Goal: Task Accomplishment & Management: Manage account settings

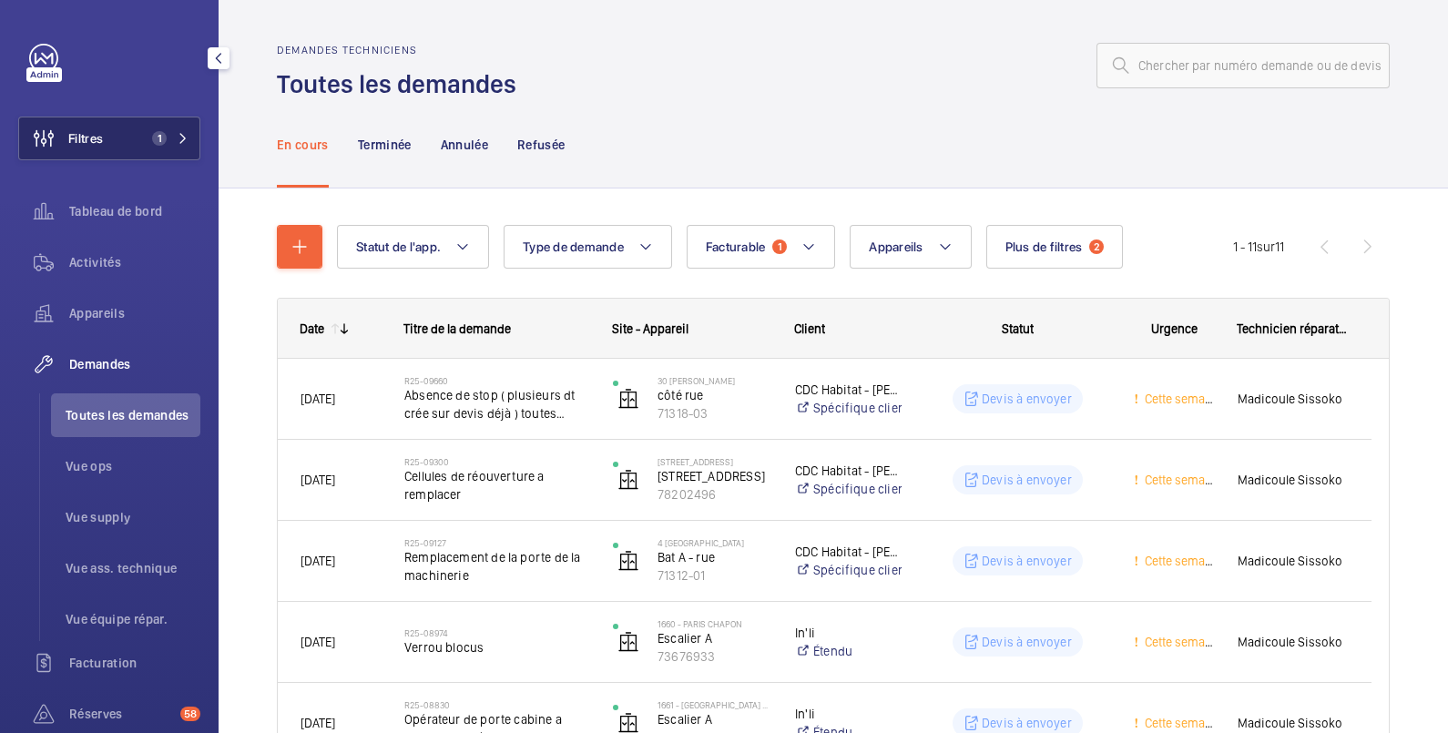
click at [100, 138] on span "Filtres" at bounding box center [85, 138] width 35 height 18
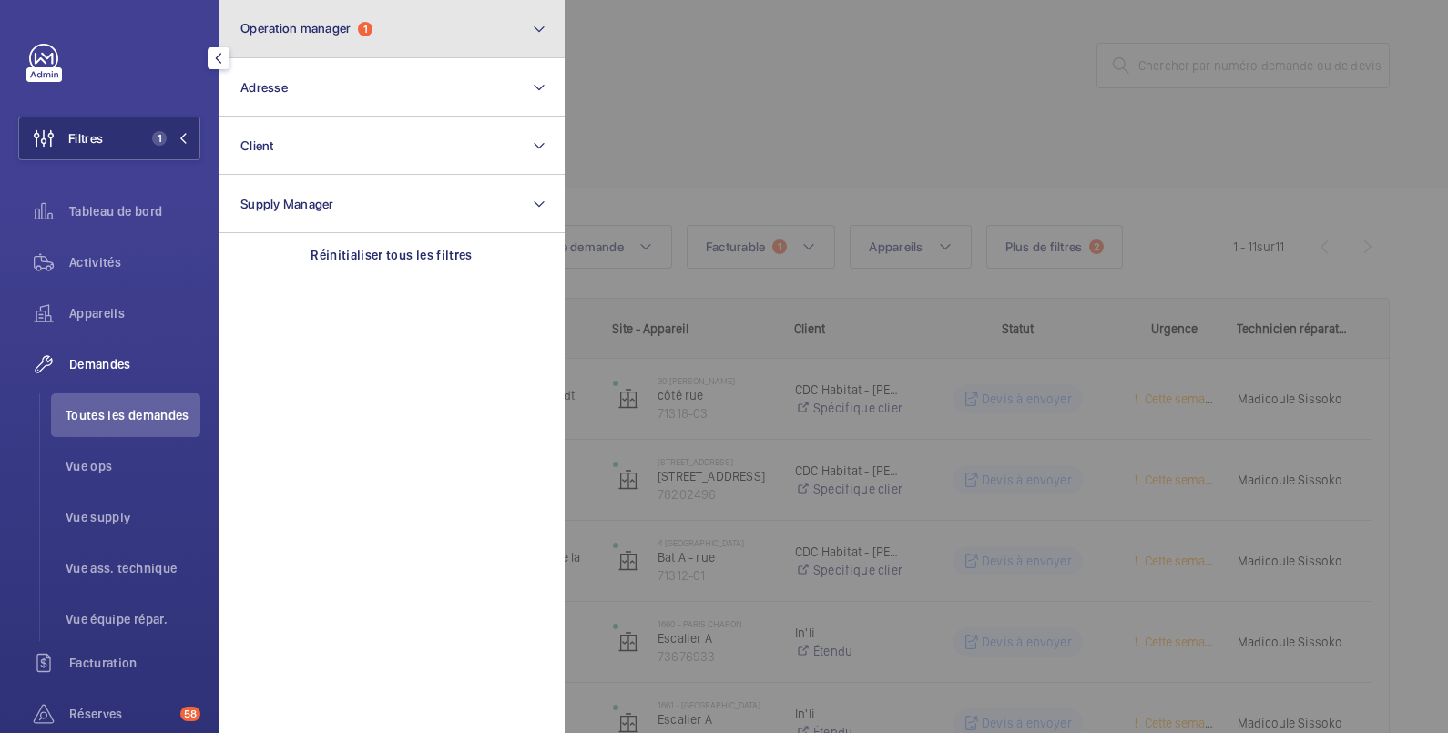
click at [252, 24] on span "Operation manager" at bounding box center [295, 28] width 110 height 15
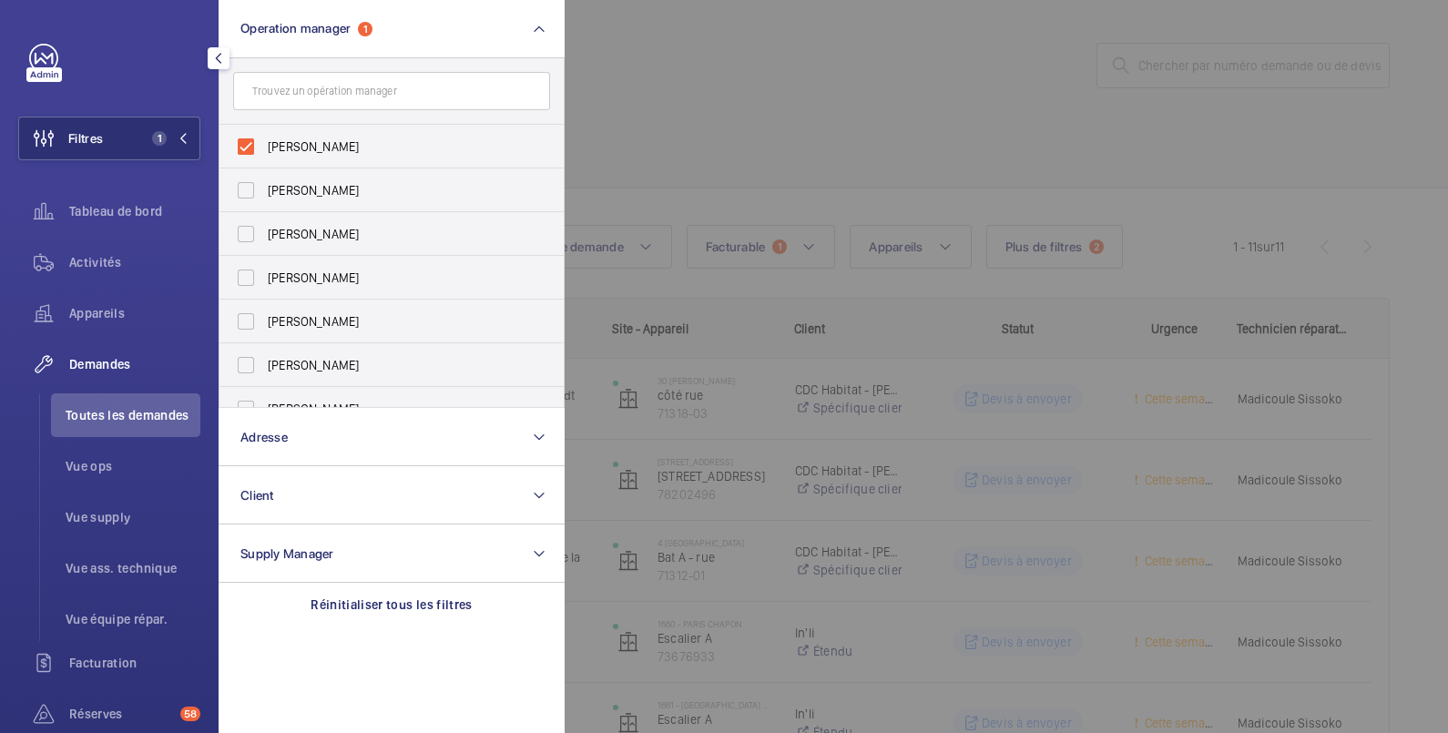
click at [751, 45] on div at bounding box center [1289, 366] width 1448 height 733
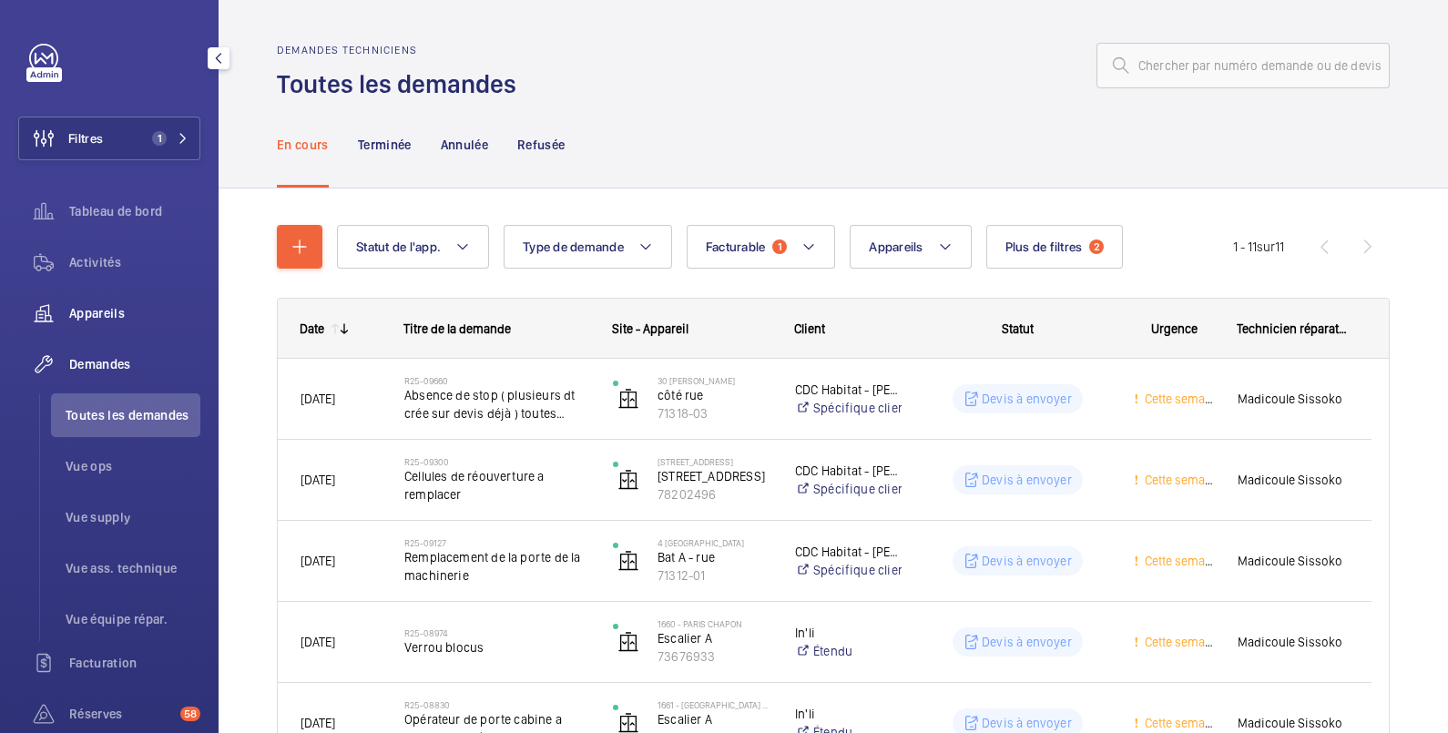
click at [113, 316] on span "Appareils" at bounding box center [134, 313] width 131 height 18
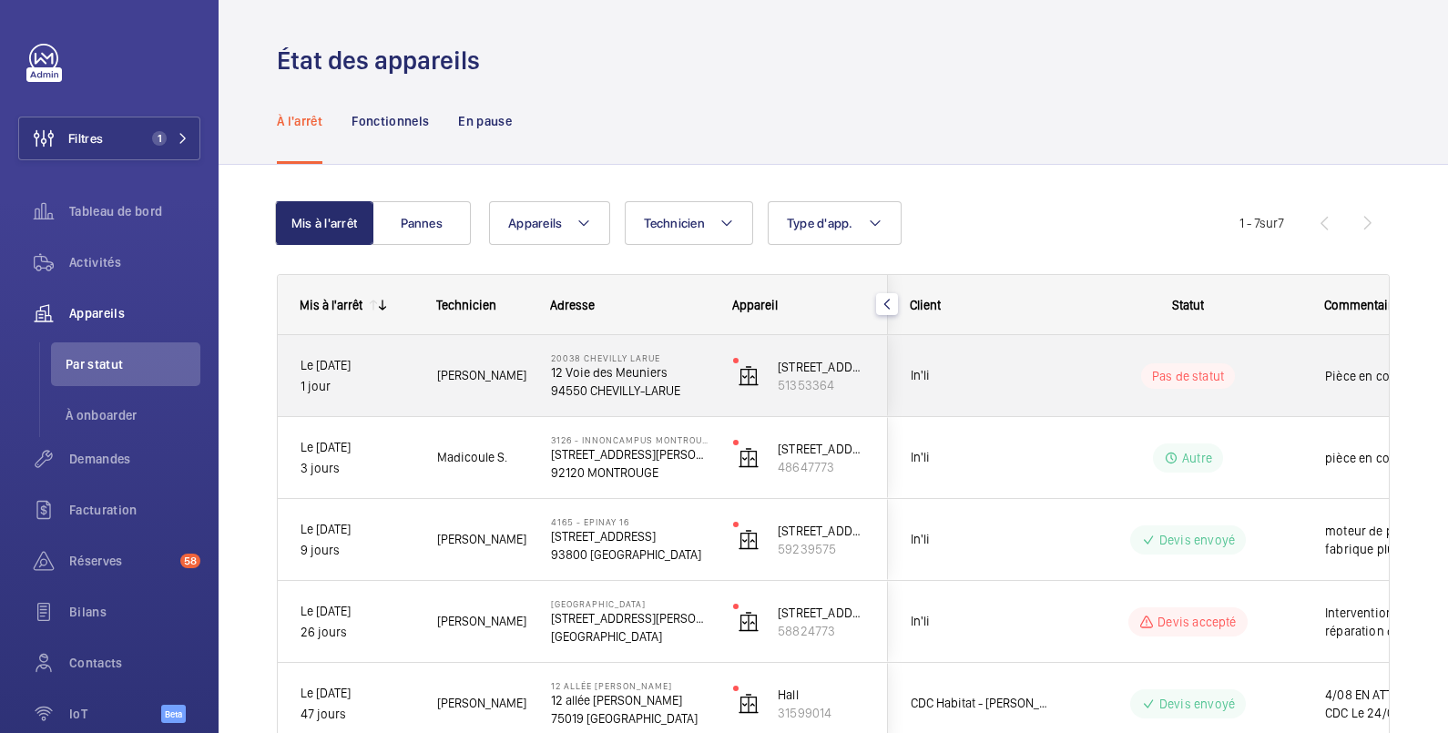
click at [1277, 373] on wm-front-pills-cell "Pas de statut" at bounding box center [1188, 376] width 227 height 26
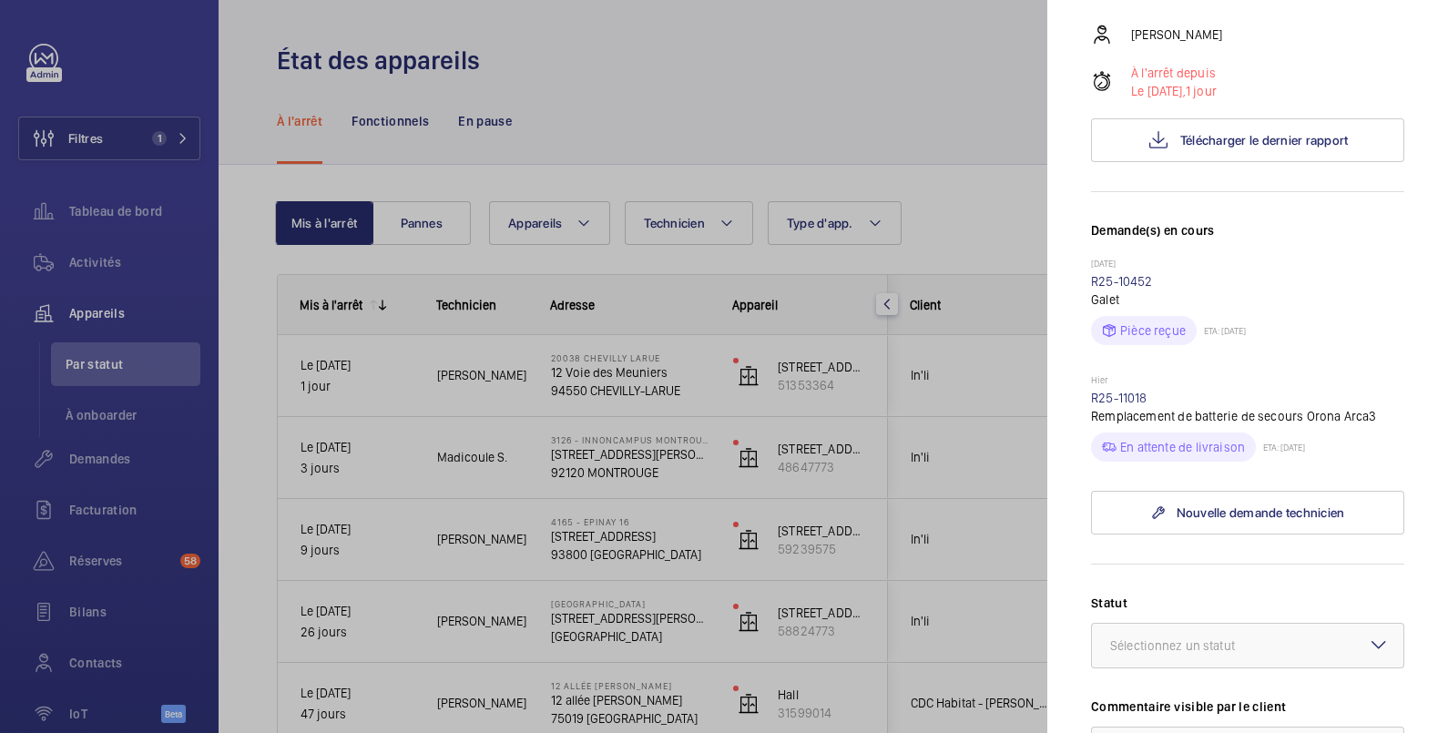
scroll to position [607, 0]
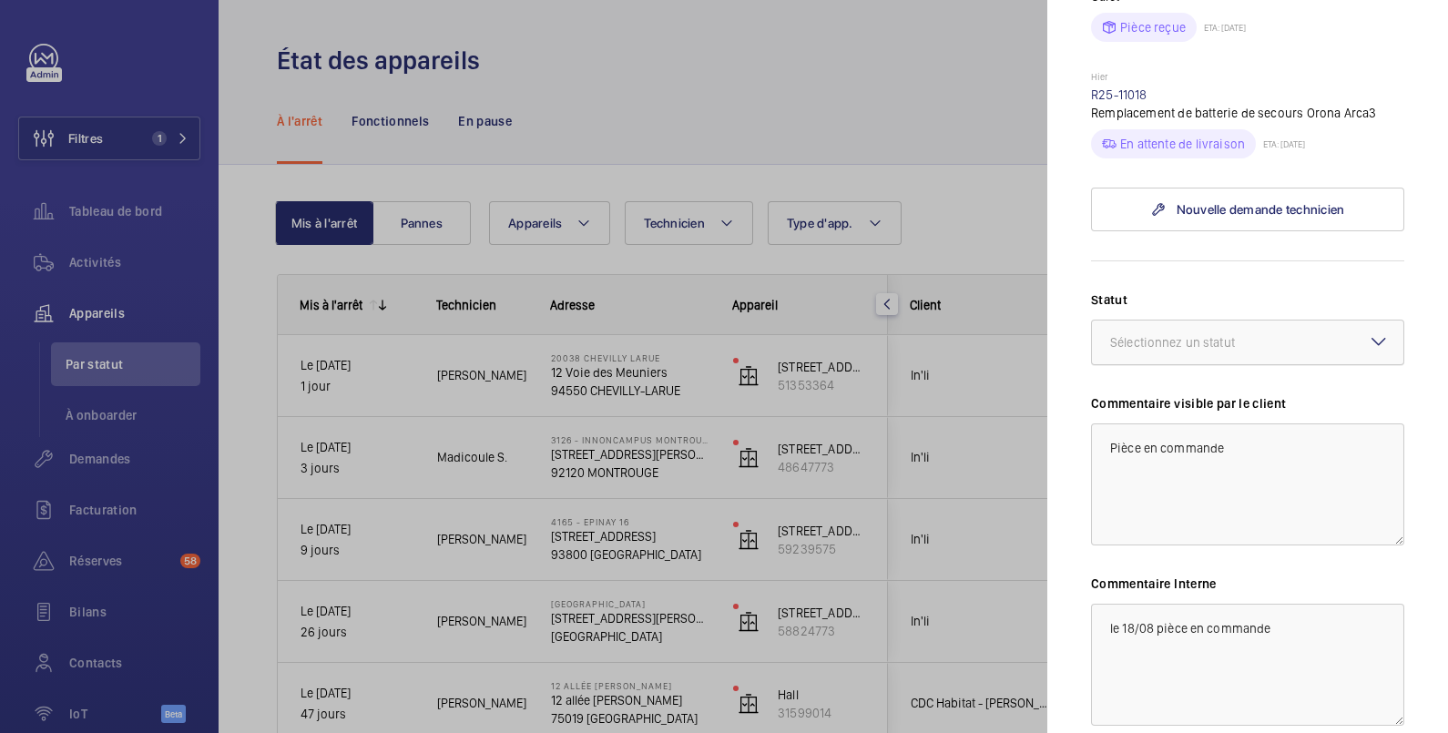
click at [1159, 345] on div "Sélectionnez un statut" at bounding box center [1195, 342] width 170 height 18
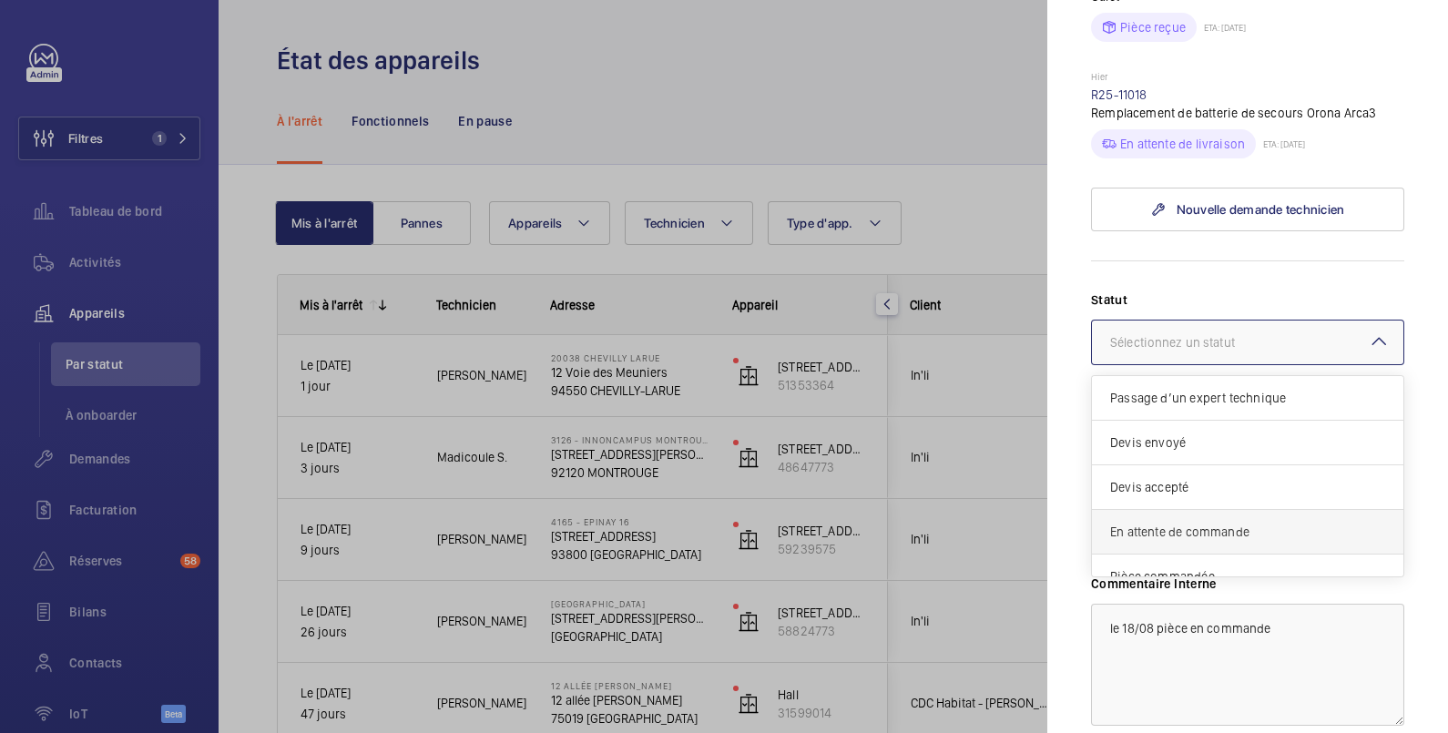
click at [1187, 528] on span "En attente de commande" at bounding box center [1247, 532] width 275 height 18
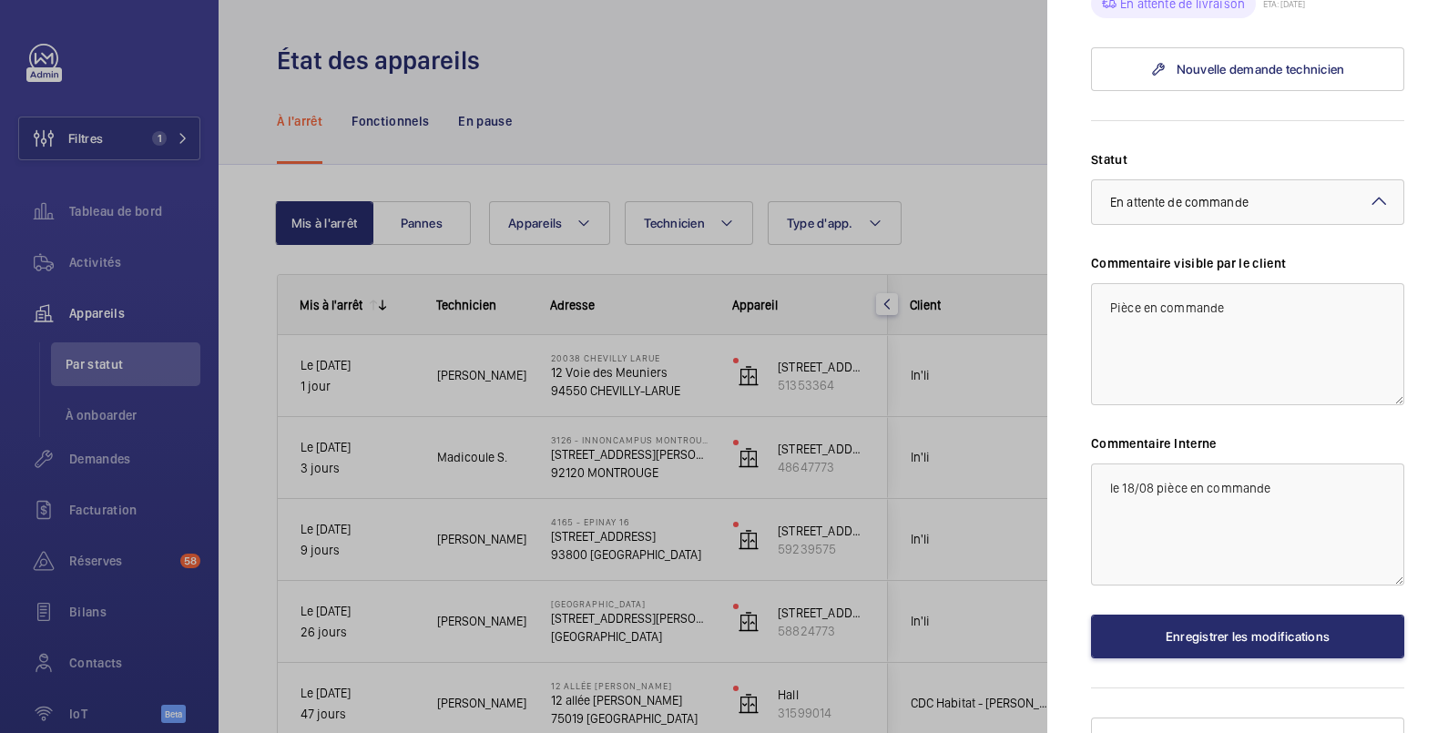
scroll to position [773, 0]
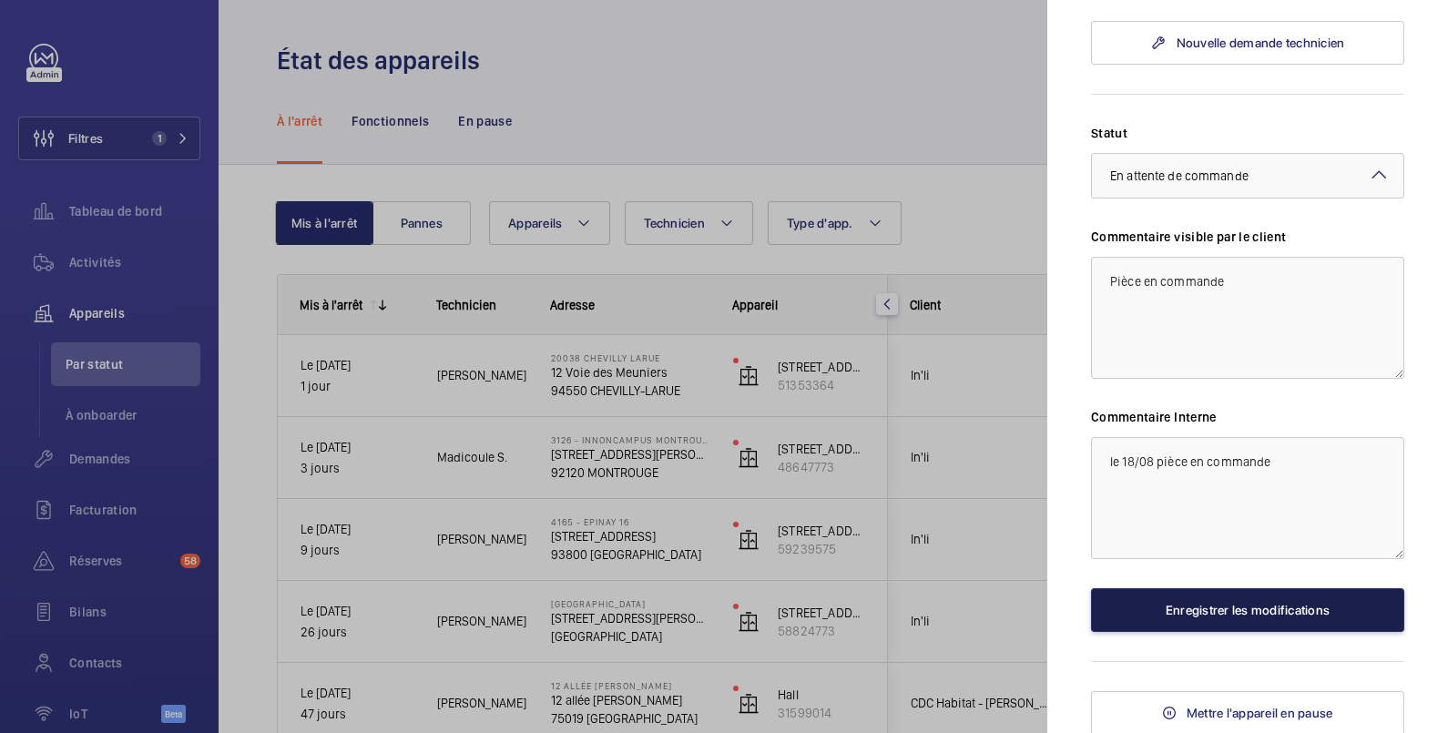
click at [1222, 605] on button "Enregistrer les modifications" at bounding box center [1247, 610] width 313 height 44
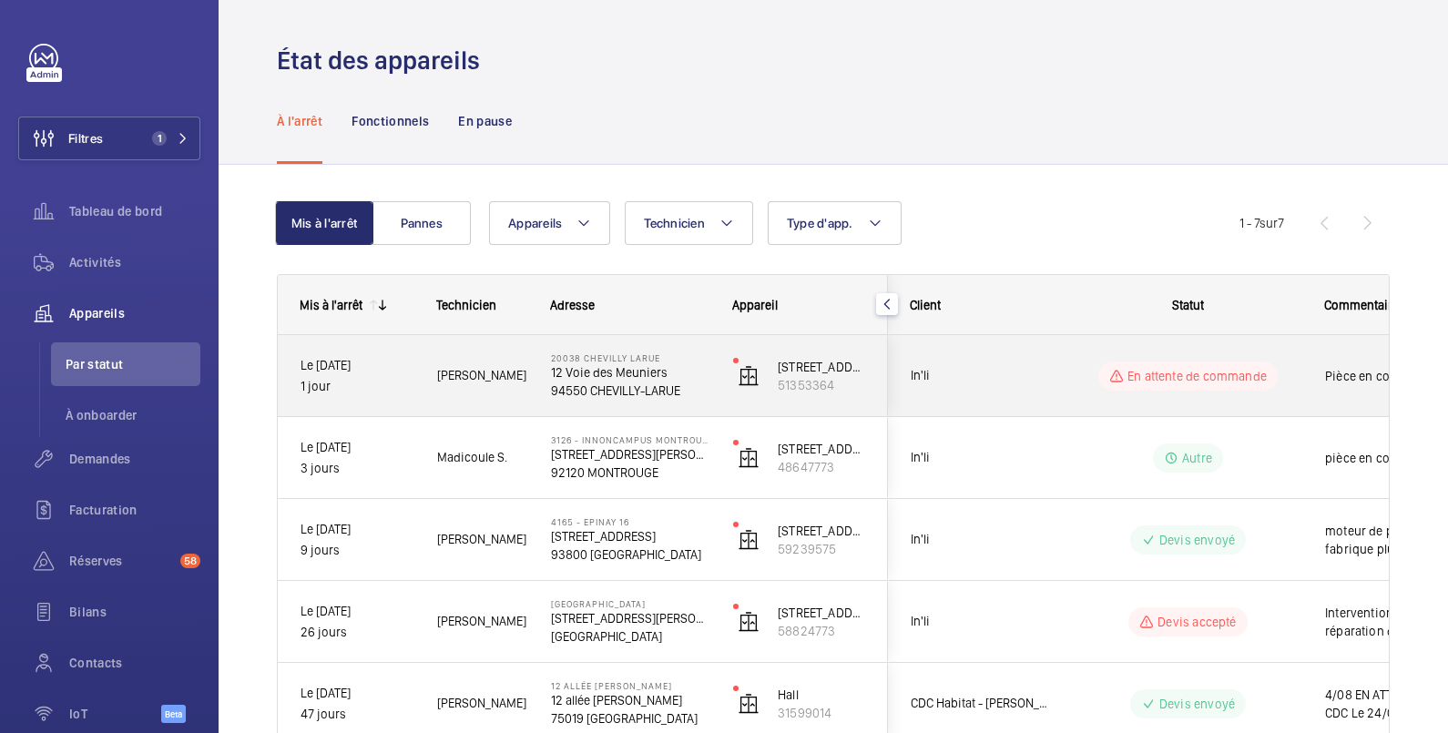
click at [1276, 371] on div "En attente de commande" at bounding box center [1187, 376] width 179 height 29
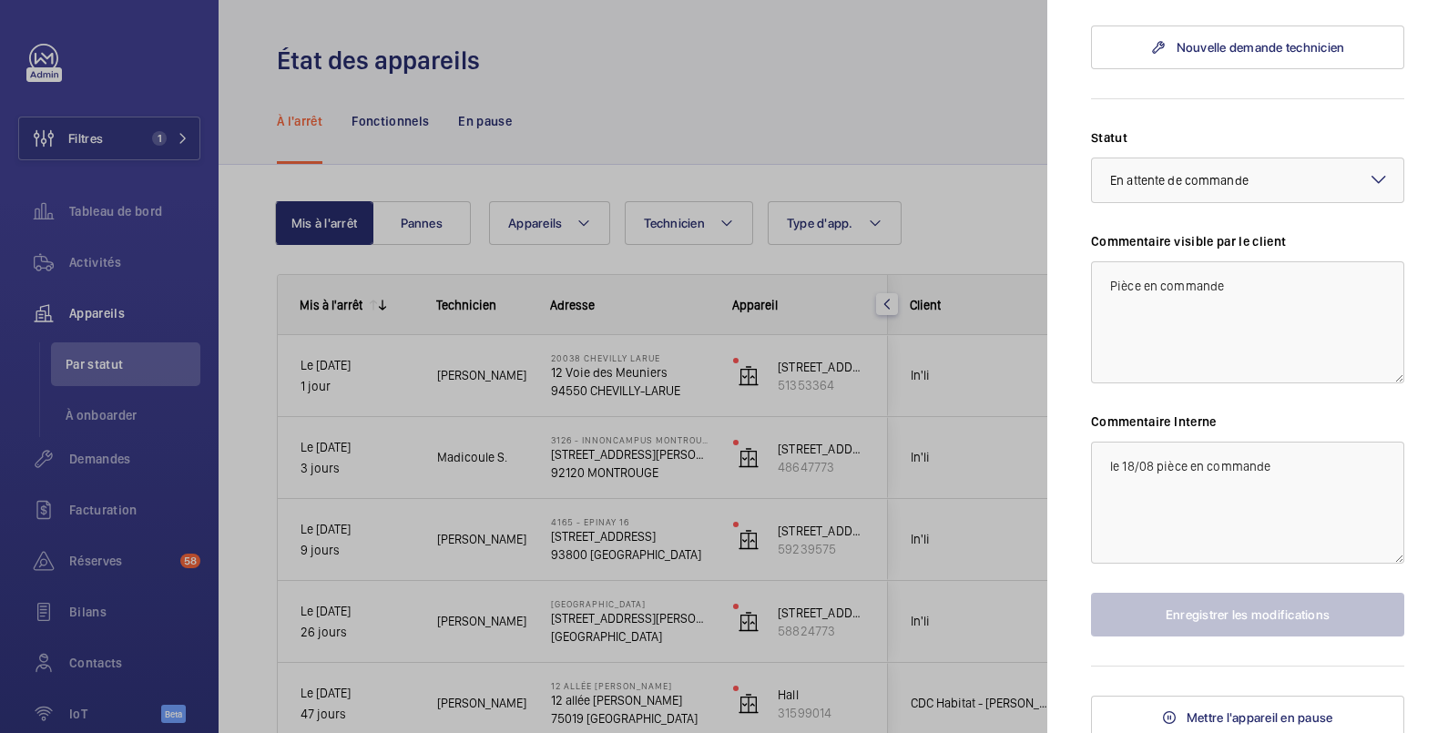
scroll to position [773, 0]
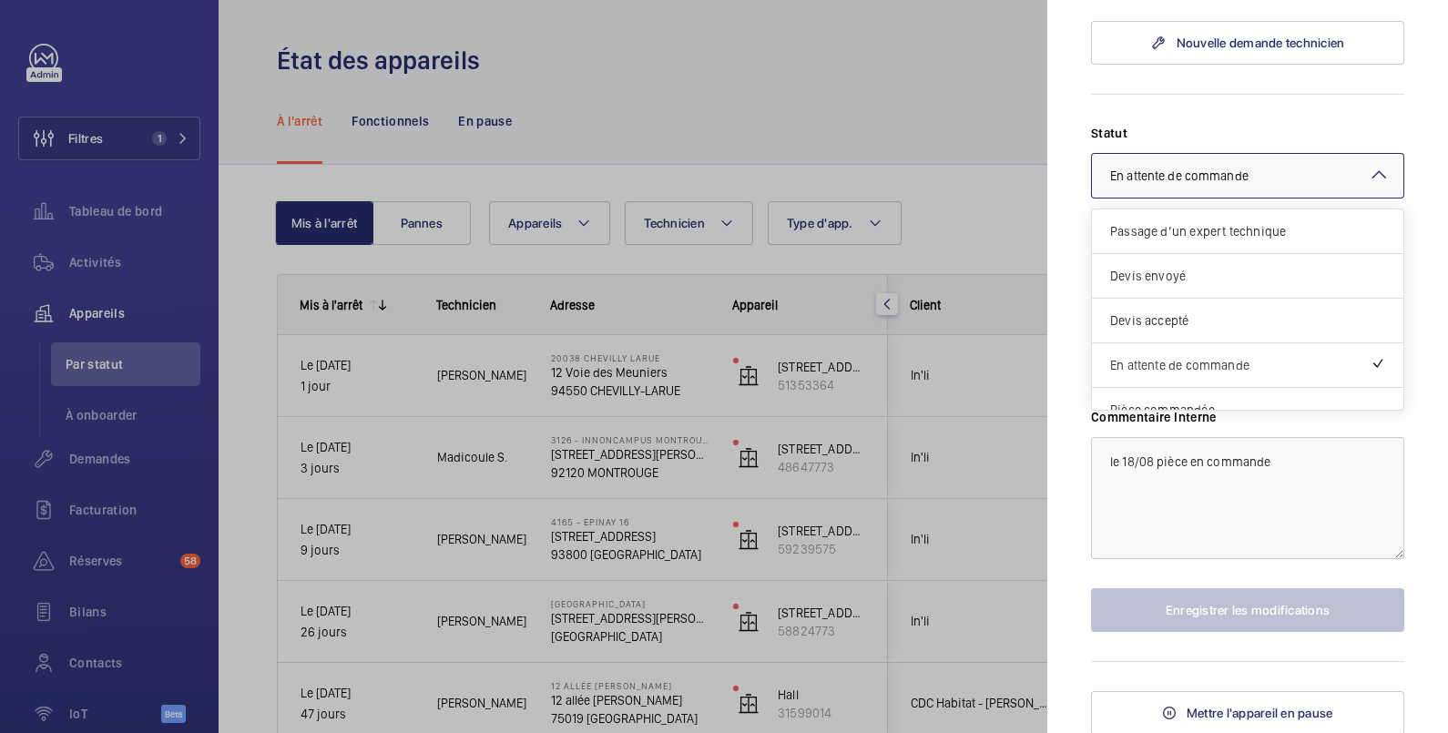
click at [1235, 177] on span "En attente de commande" at bounding box center [1179, 176] width 138 height 15
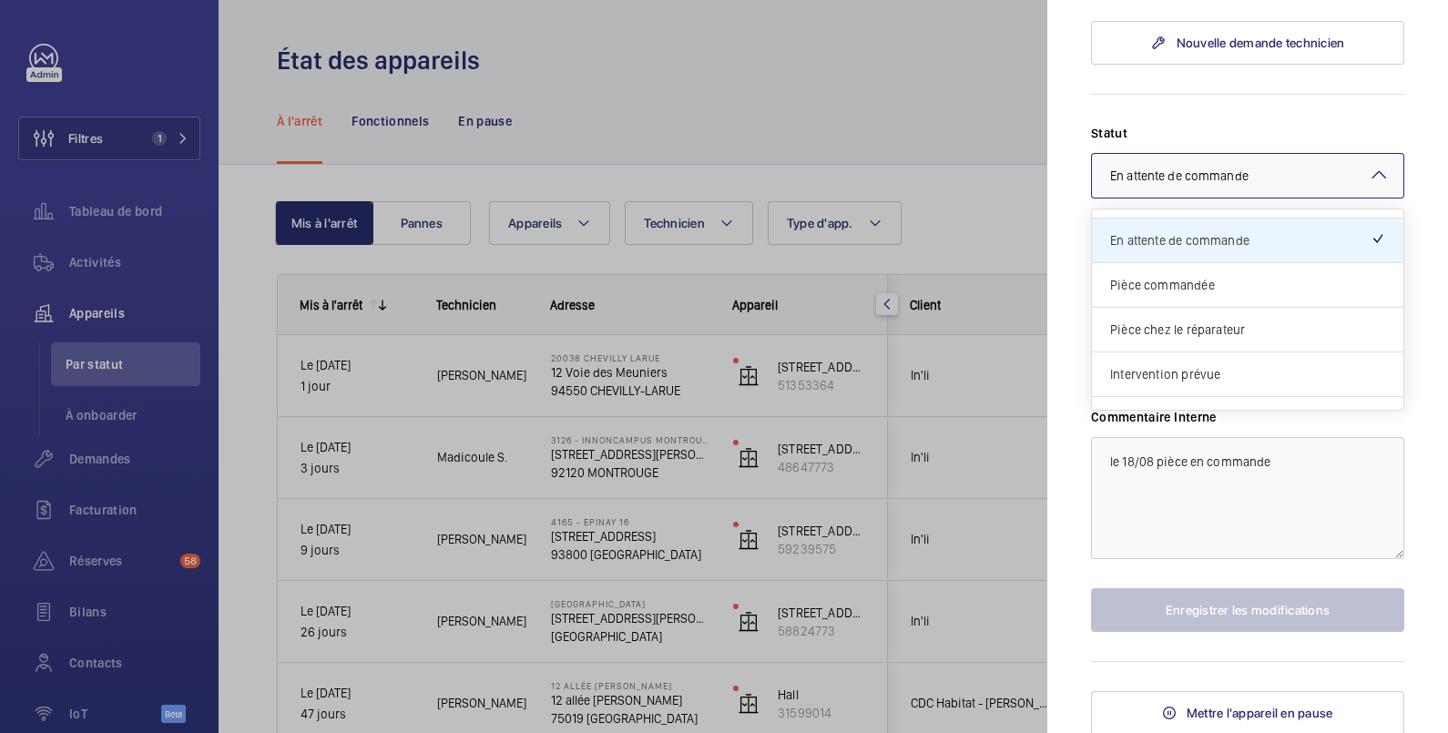
scroll to position [155, 0]
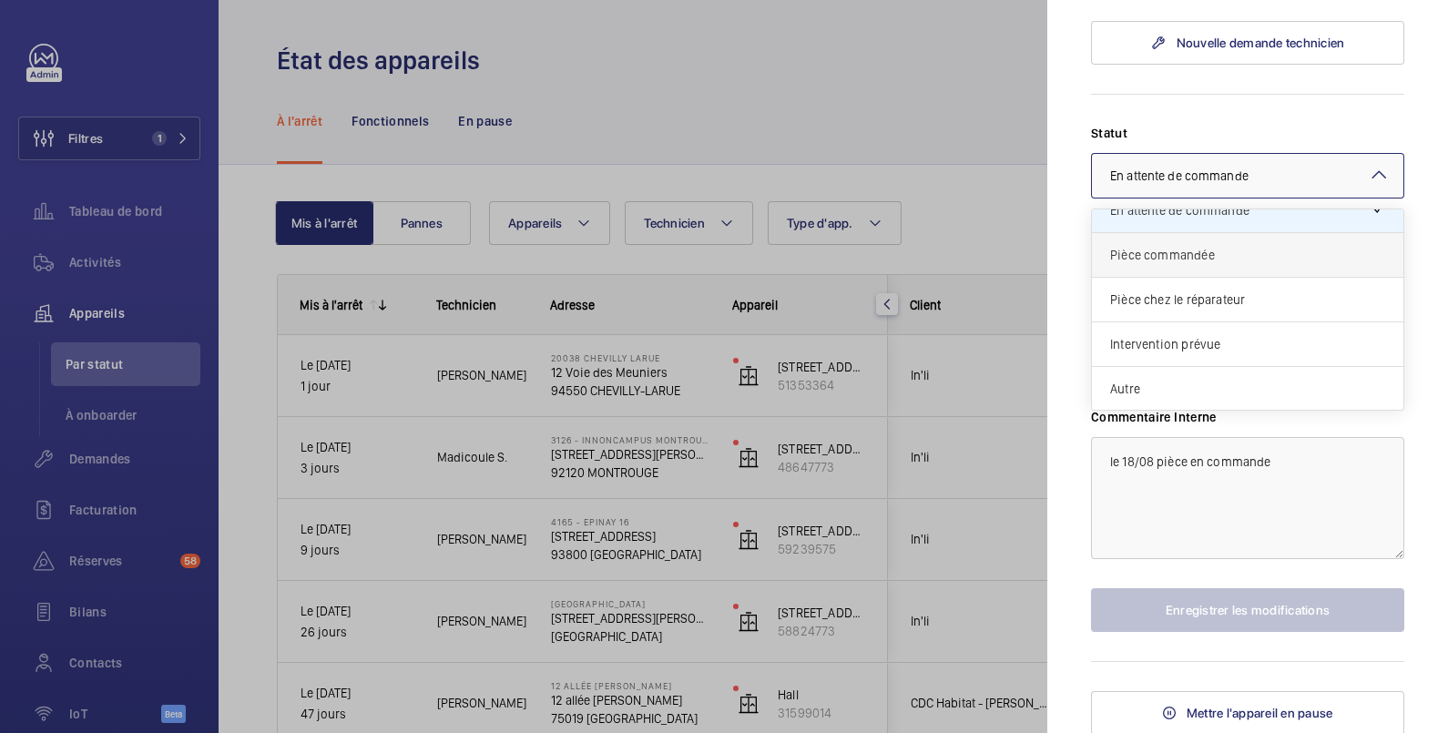
click at [1208, 246] on span "Pièce commandée" at bounding box center [1247, 255] width 275 height 18
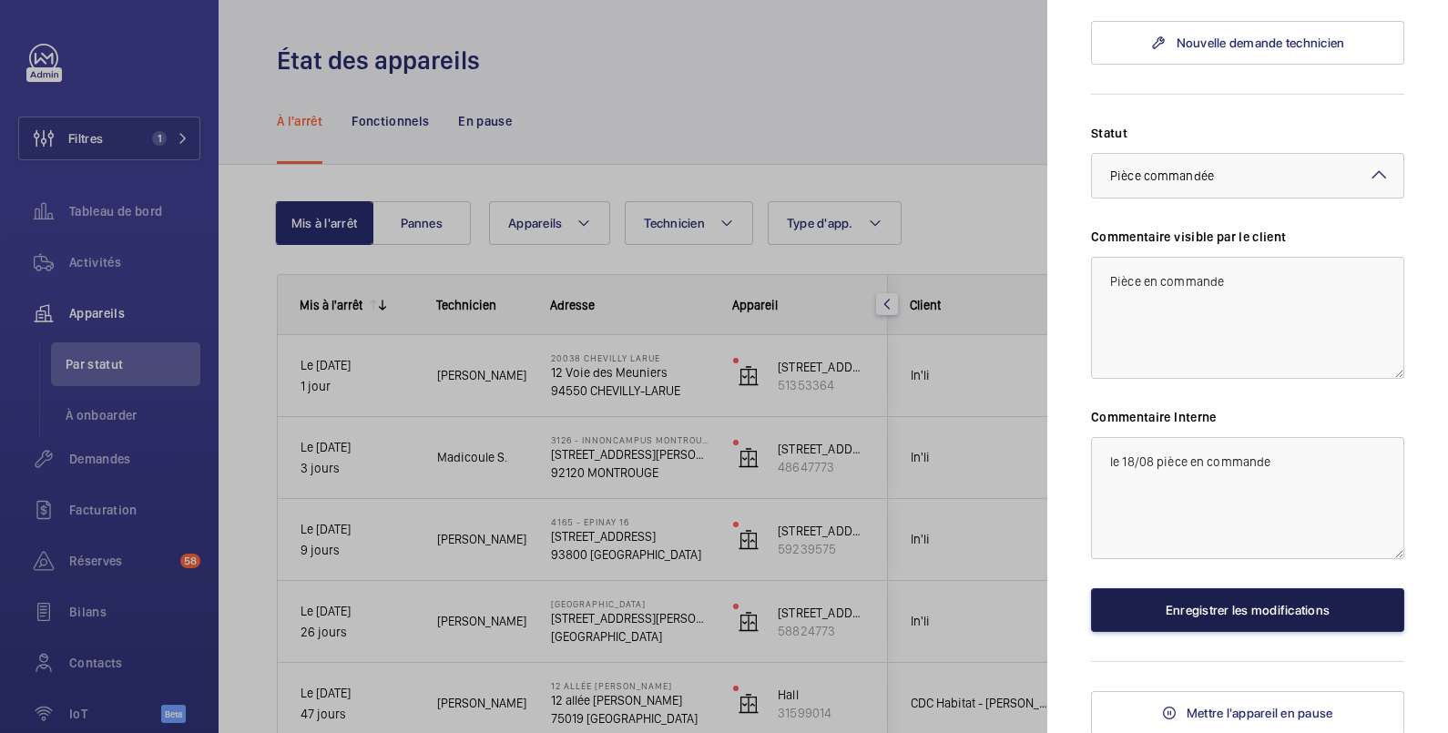
click at [1275, 613] on button "Enregistrer les modifications" at bounding box center [1247, 610] width 313 height 44
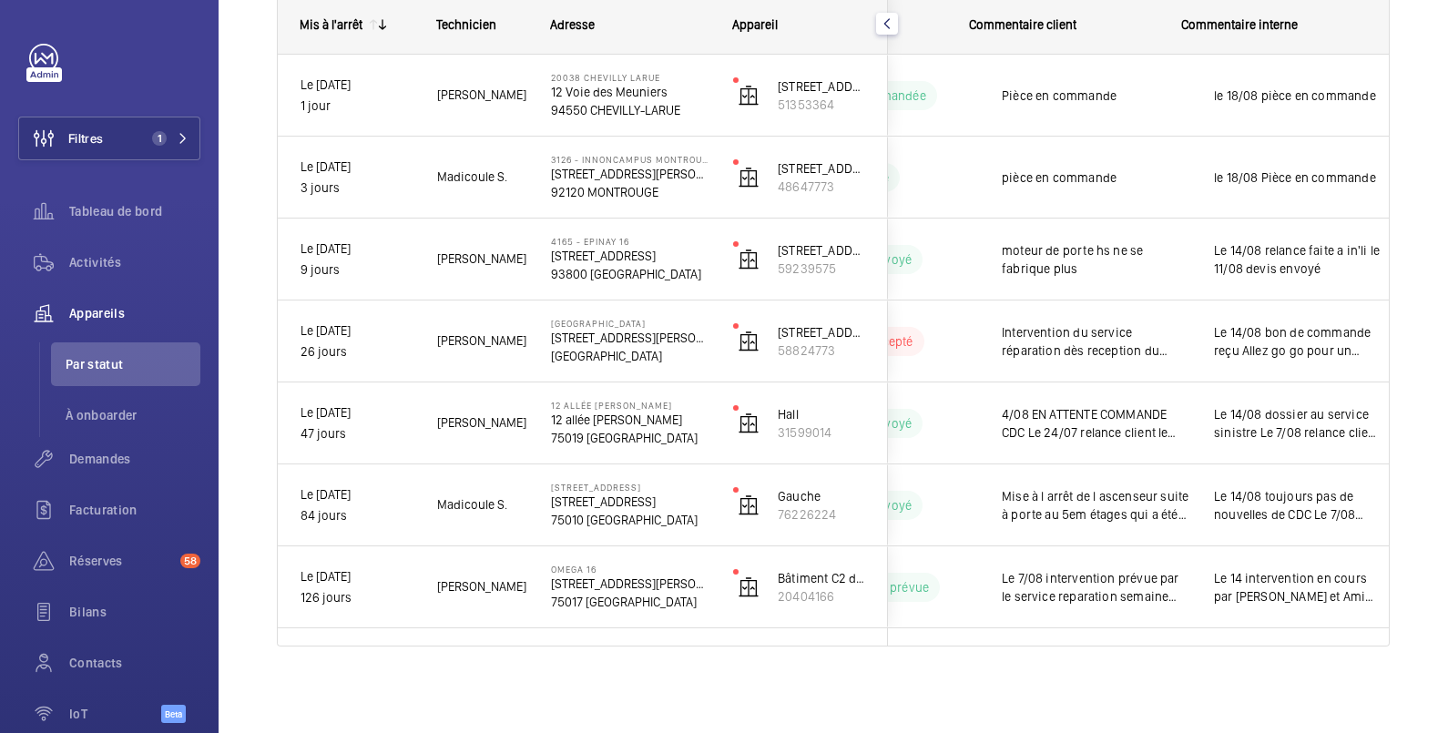
scroll to position [0, 354]
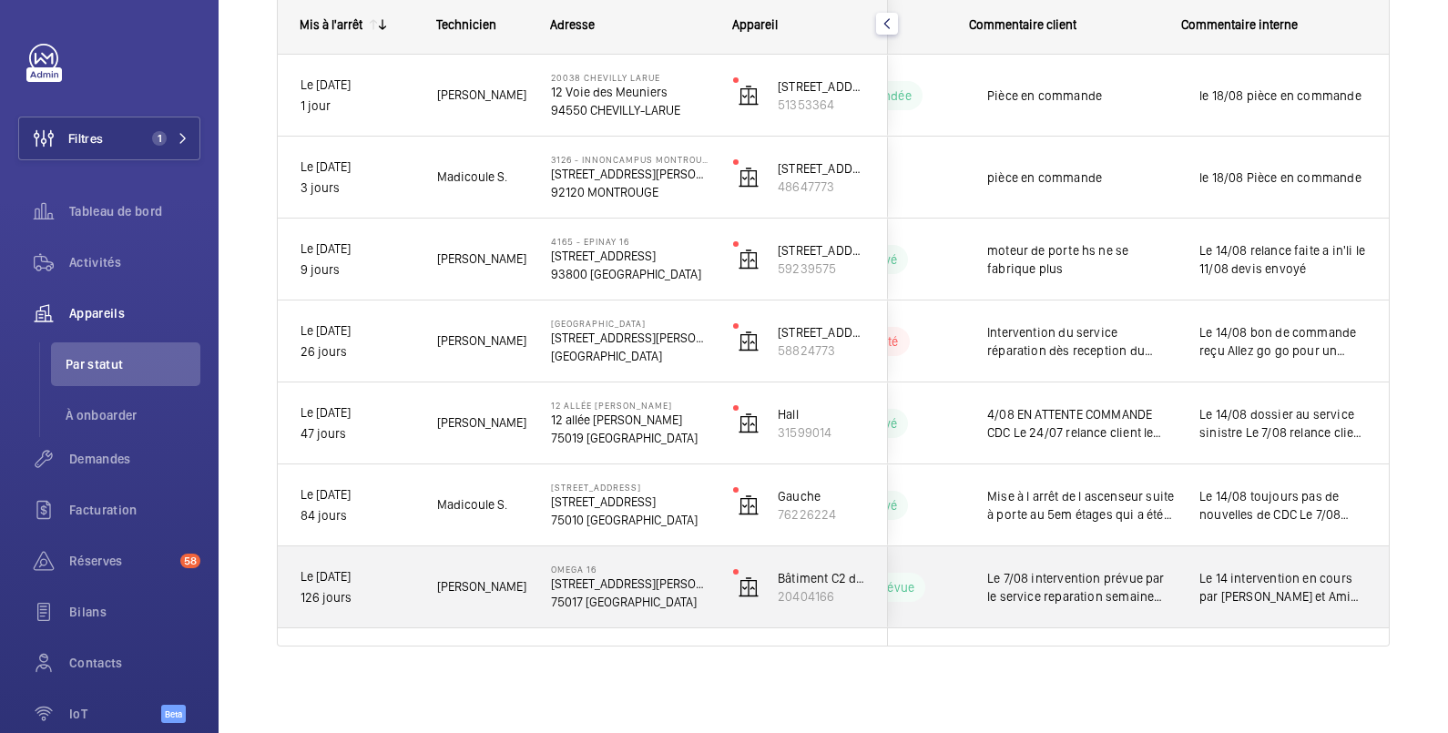
click at [1352, 594] on div "Le 14 intervention en cours par [PERSON_NAME] et Amine O Wait and see 7/08 inte…" at bounding box center [1283, 587] width 210 height 78
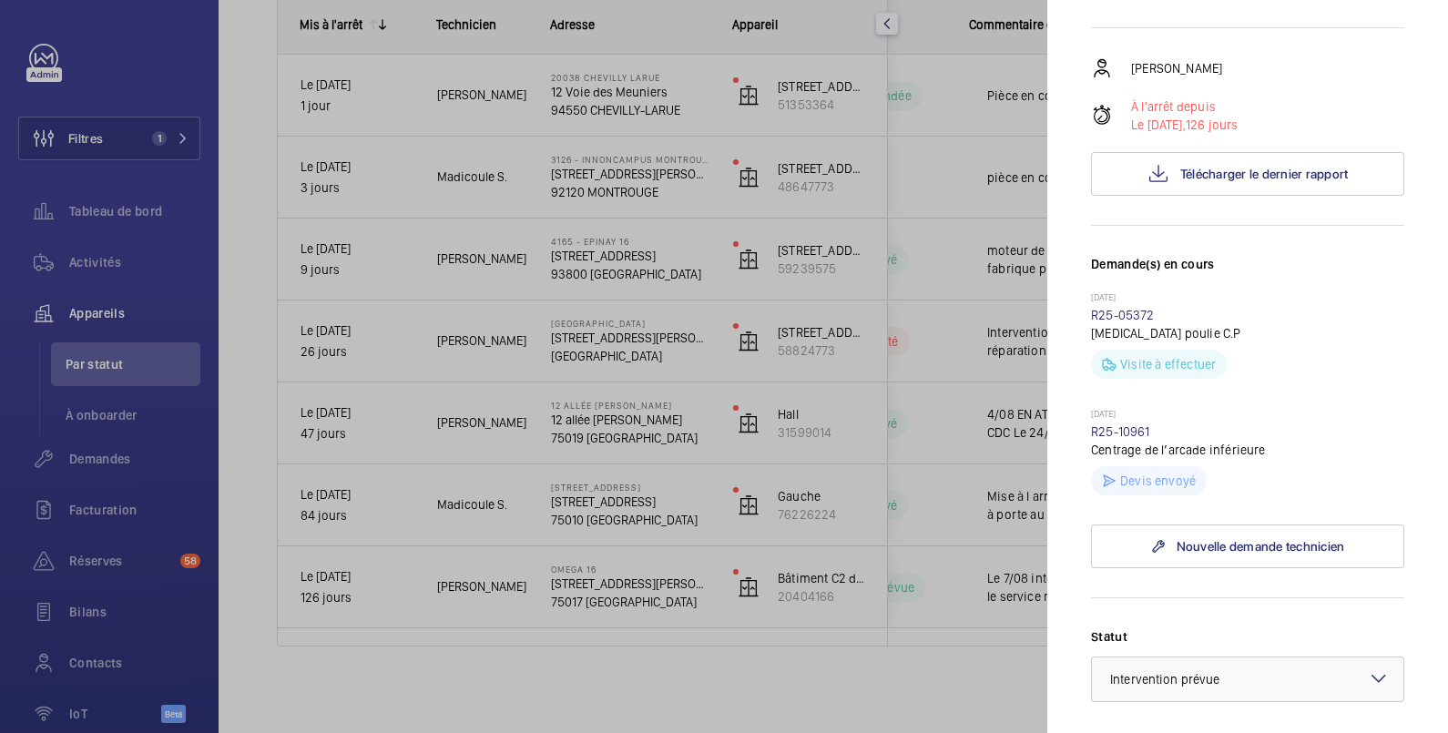
scroll to position [607, 0]
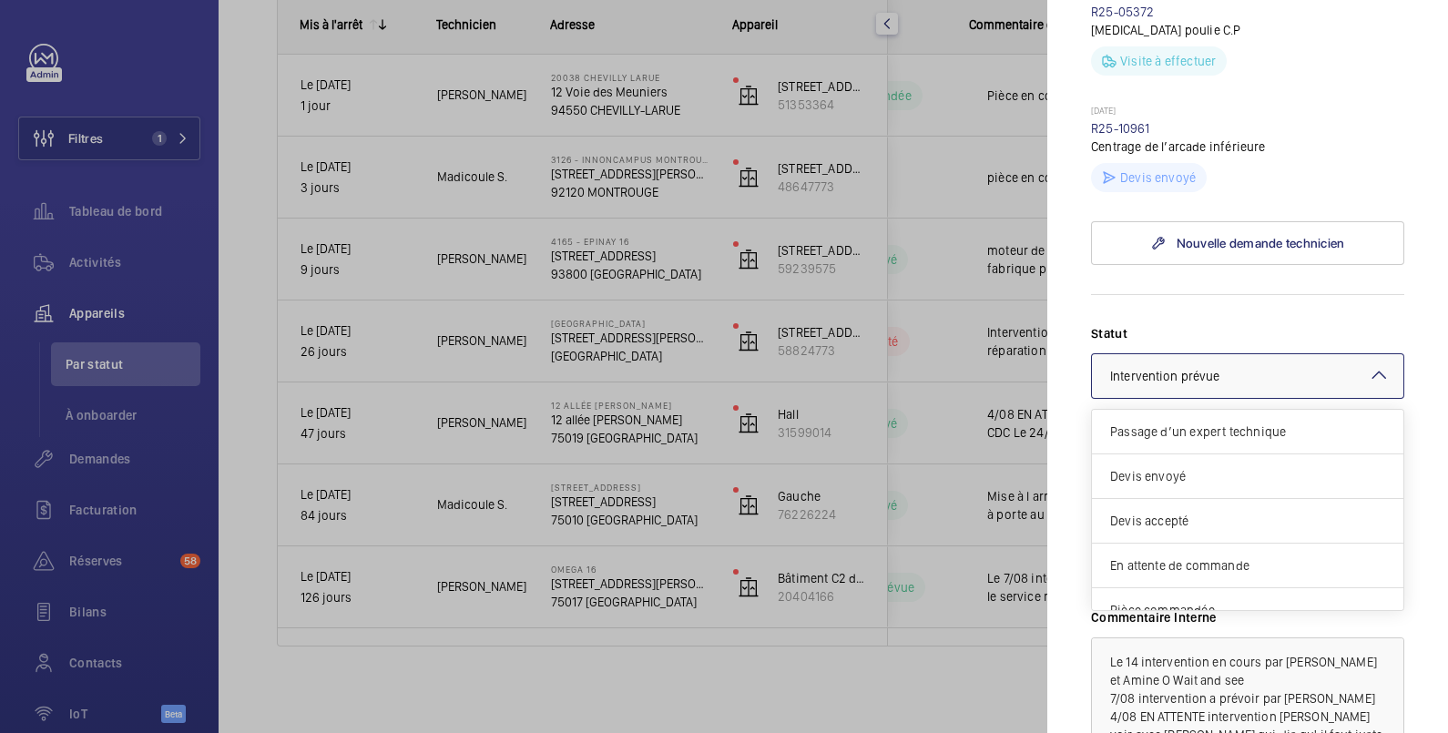
click at [1239, 367] on div "× Intervention prévue" at bounding box center [1187, 376] width 155 height 18
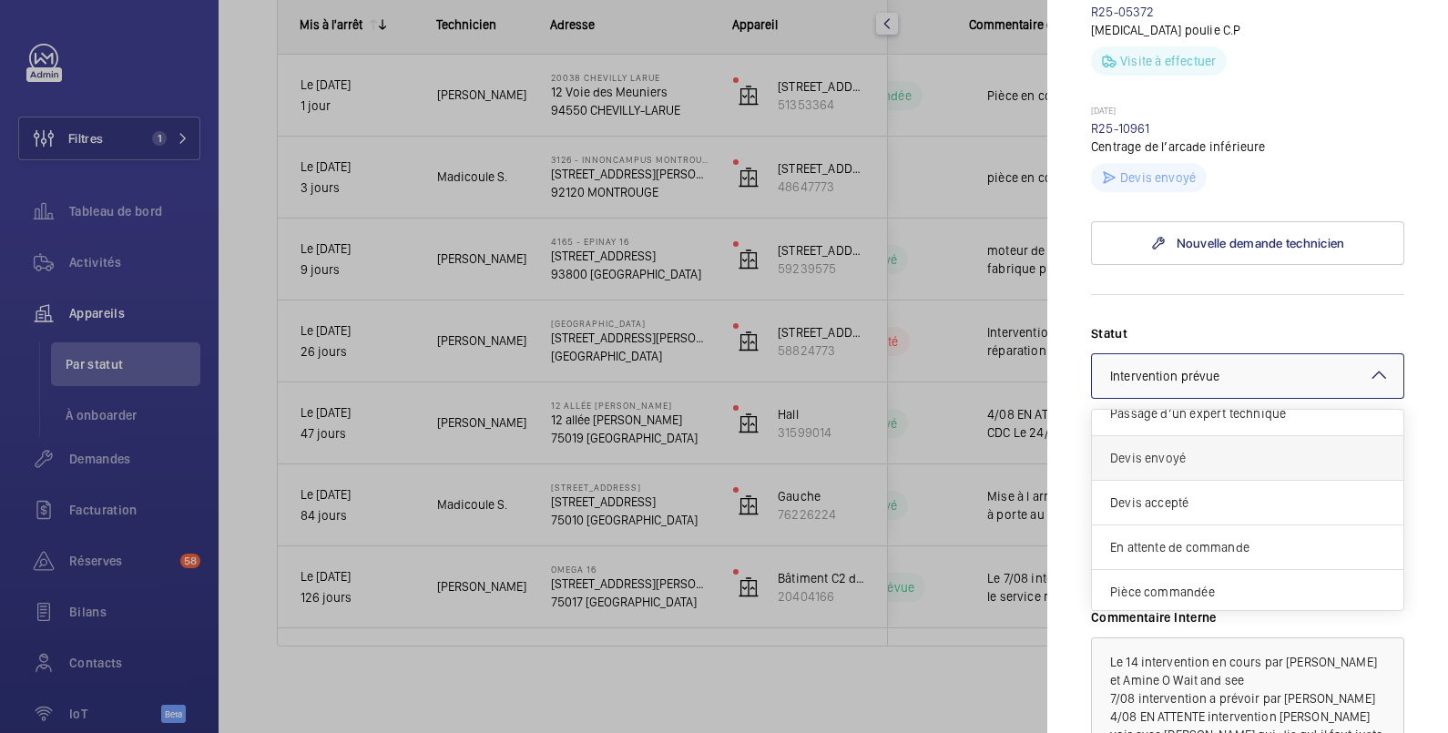
scroll to position [0, 0]
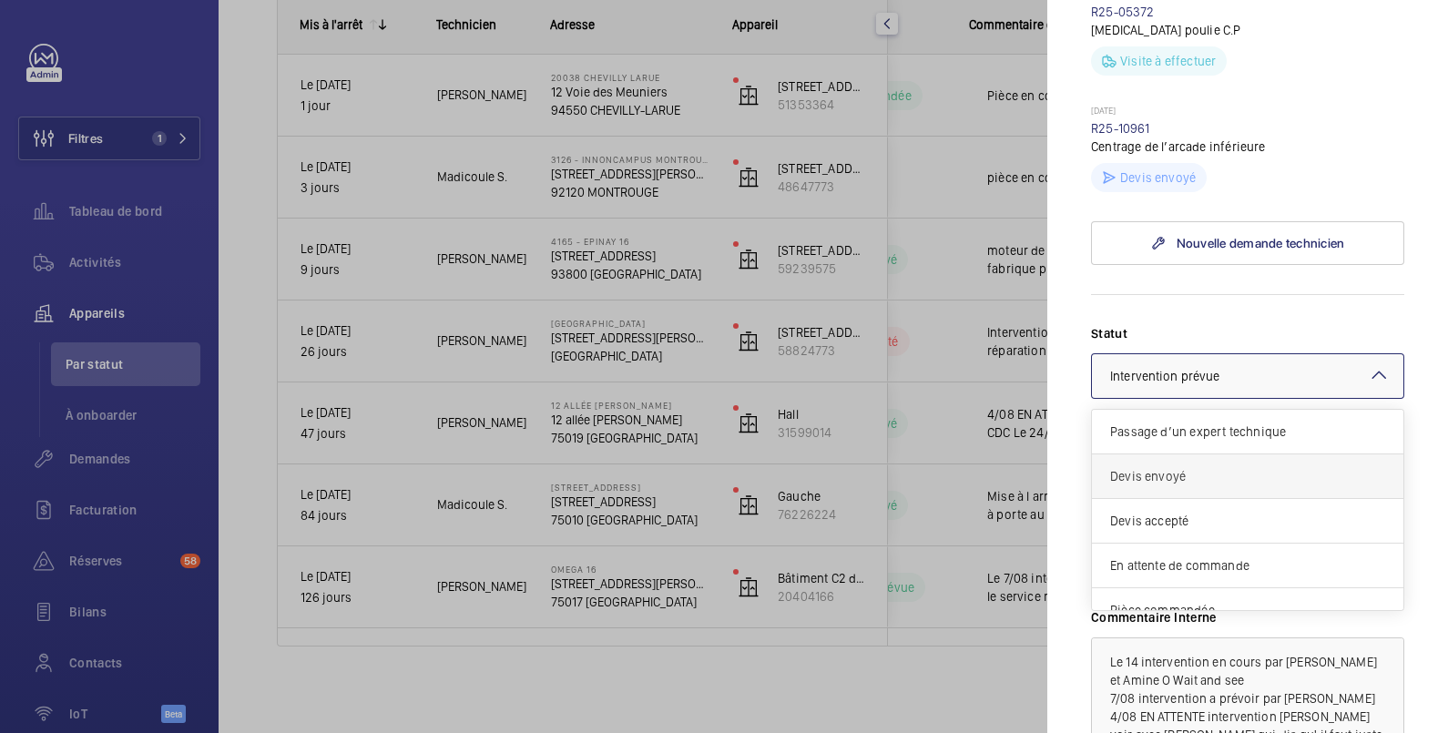
click at [1220, 467] on span "Devis envoyé" at bounding box center [1247, 476] width 275 height 18
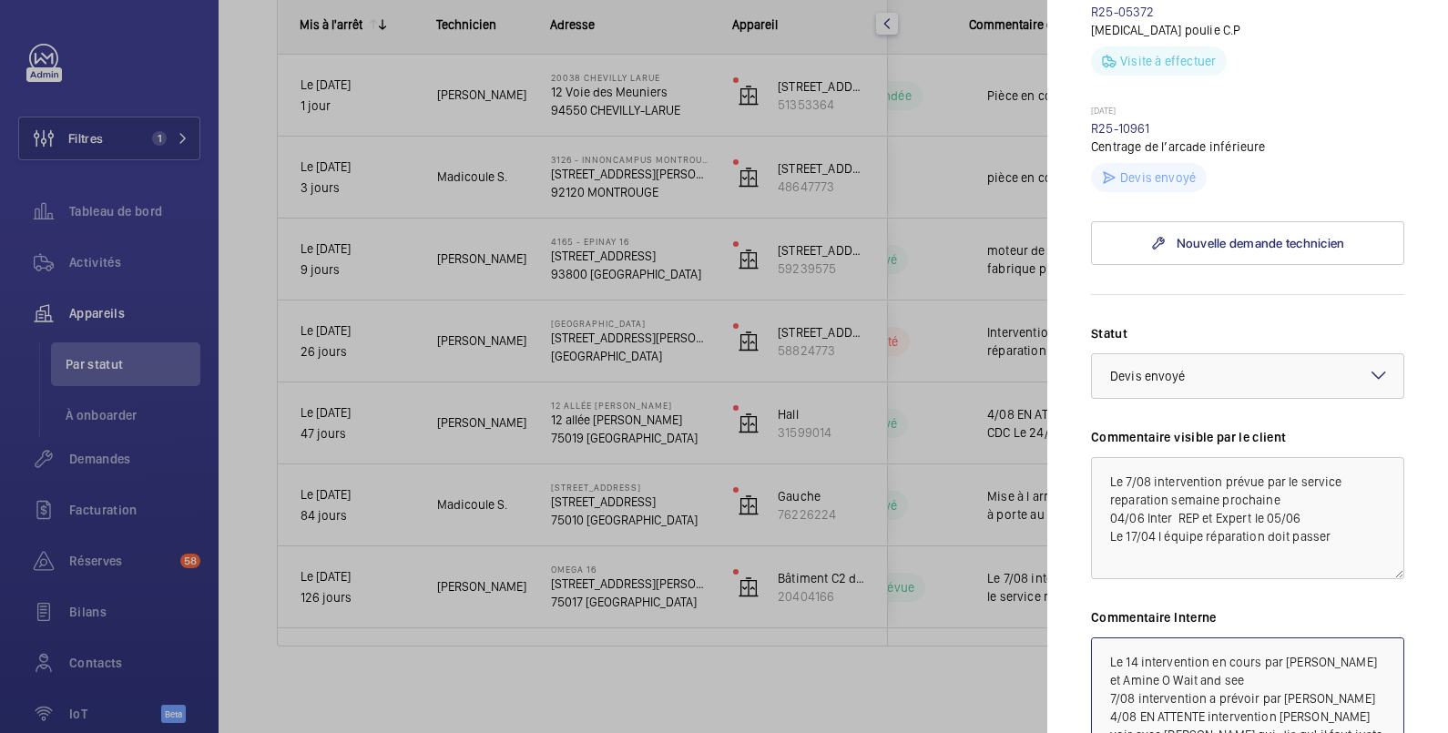
click at [1108, 638] on textarea "Le 14 intervention en cours par [PERSON_NAME] et Amine O Wait and see 7/08 inte…" at bounding box center [1247, 699] width 313 height 122
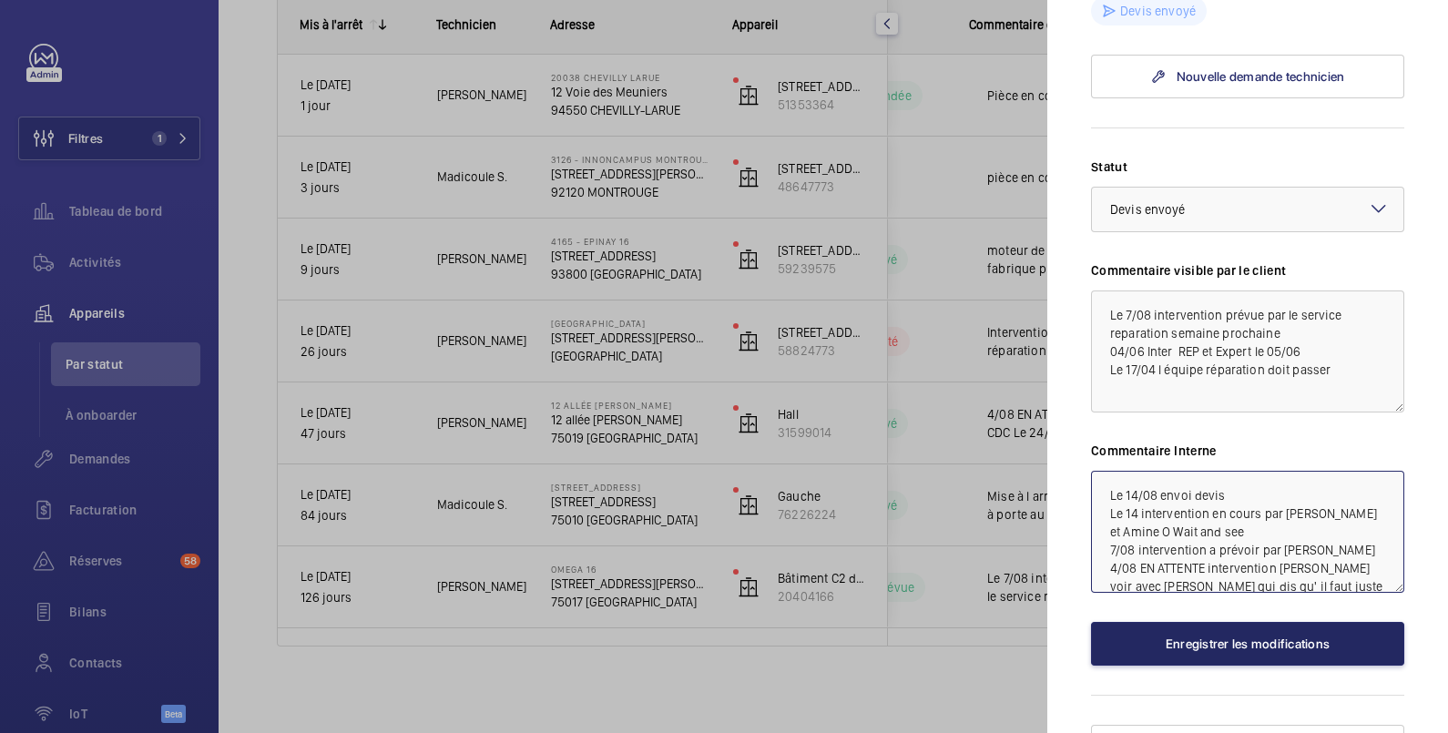
type textarea "Le 14/08 envoi devis Le 14 intervention en cours par [PERSON_NAME] et Amine O W…"
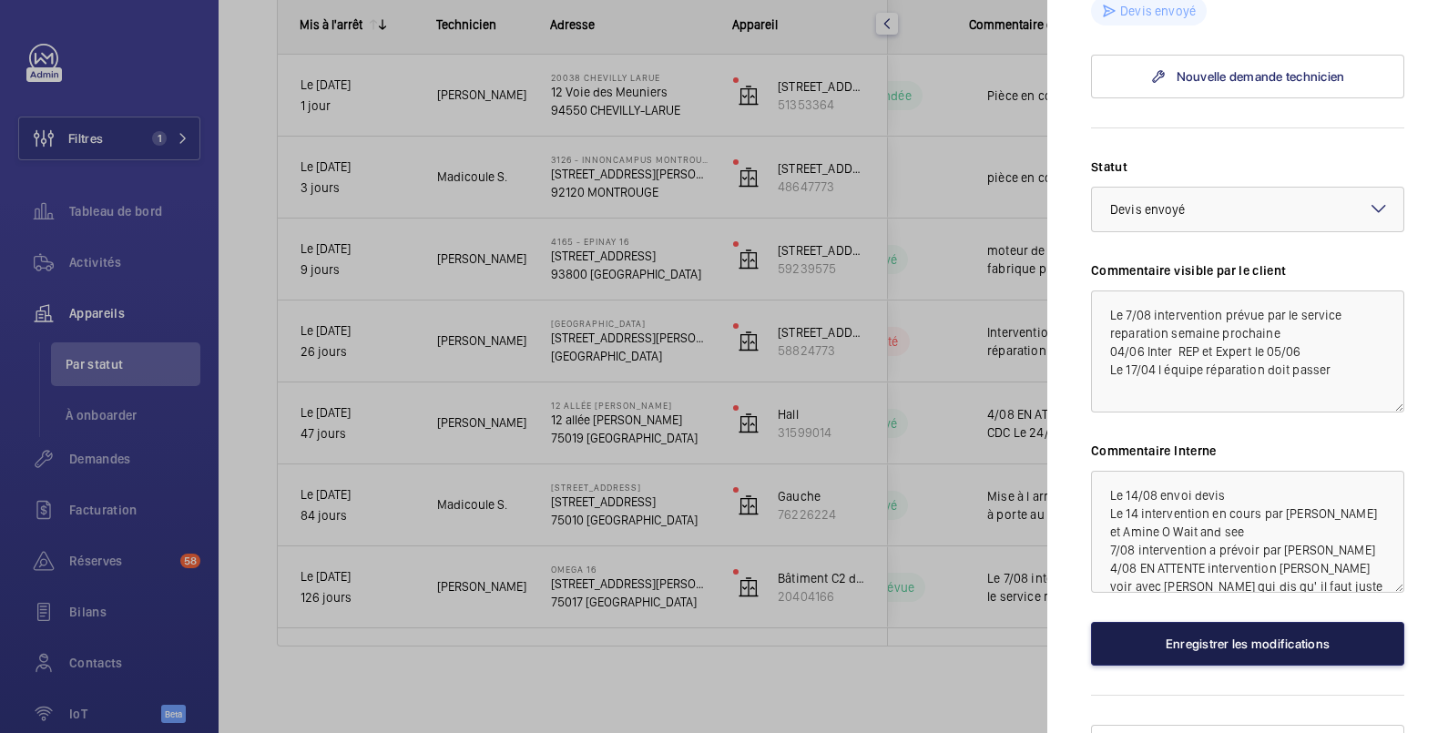
click at [1275, 622] on button "Enregistrer les modifications" at bounding box center [1247, 644] width 313 height 44
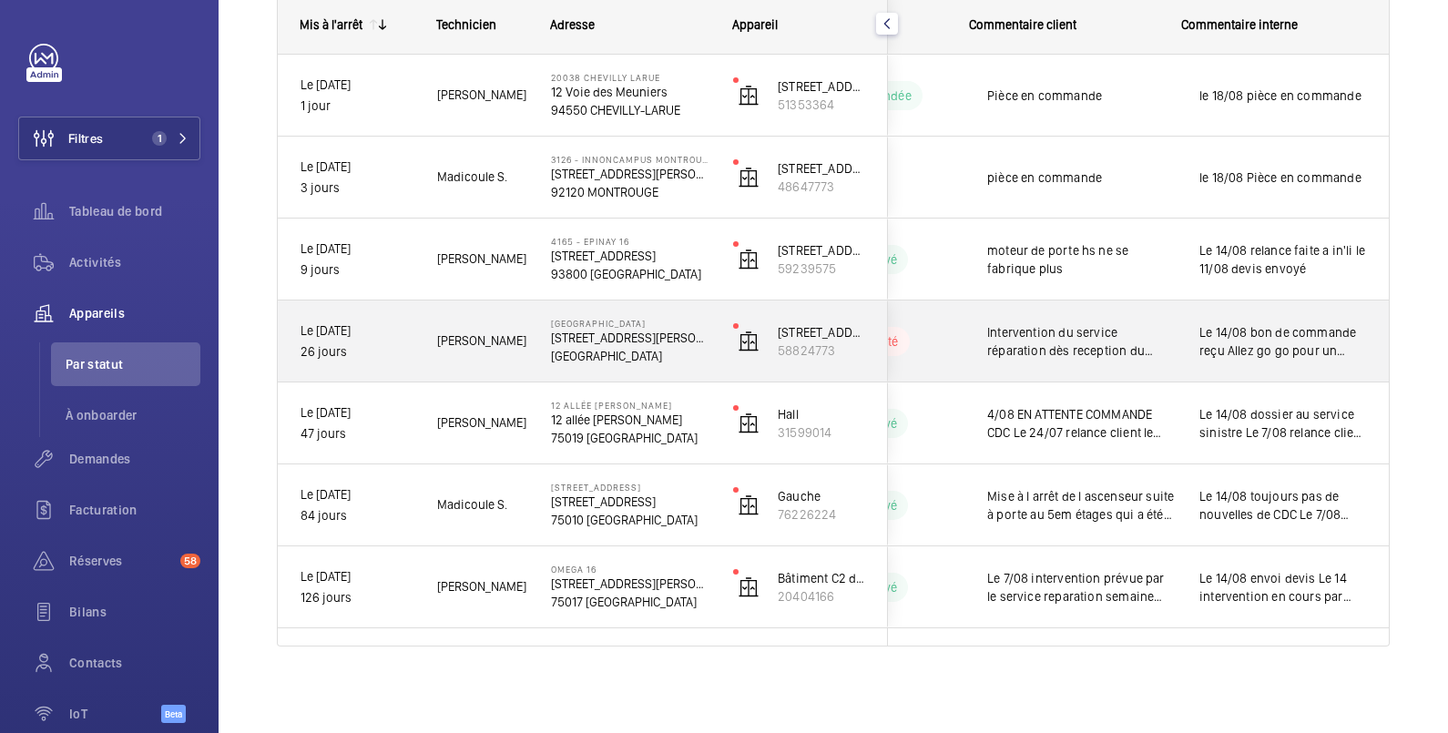
click at [1293, 323] on span "Le 14/08 bon de commande reçu Allez go go pour un délai court Le 11/08 relance …" at bounding box center [1283, 341] width 167 height 36
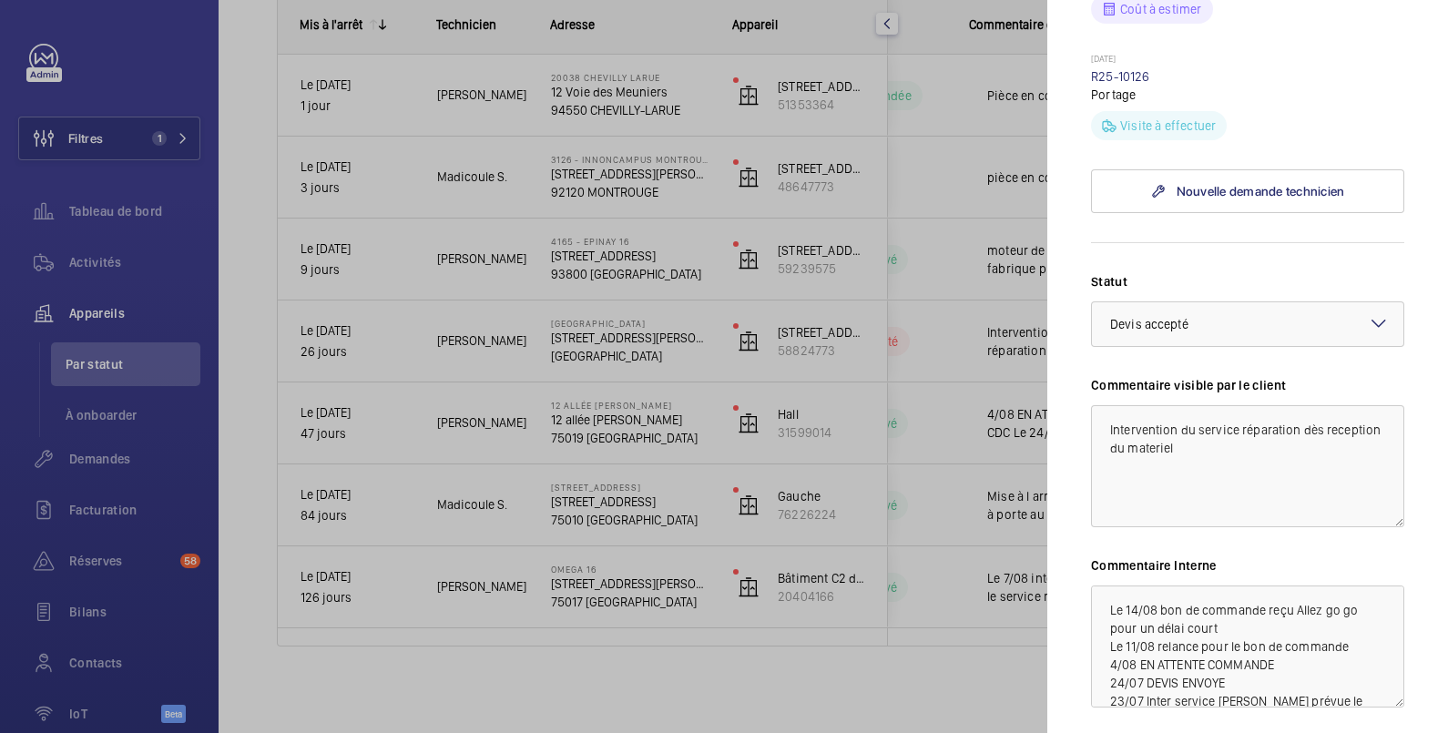
scroll to position [1058, 0]
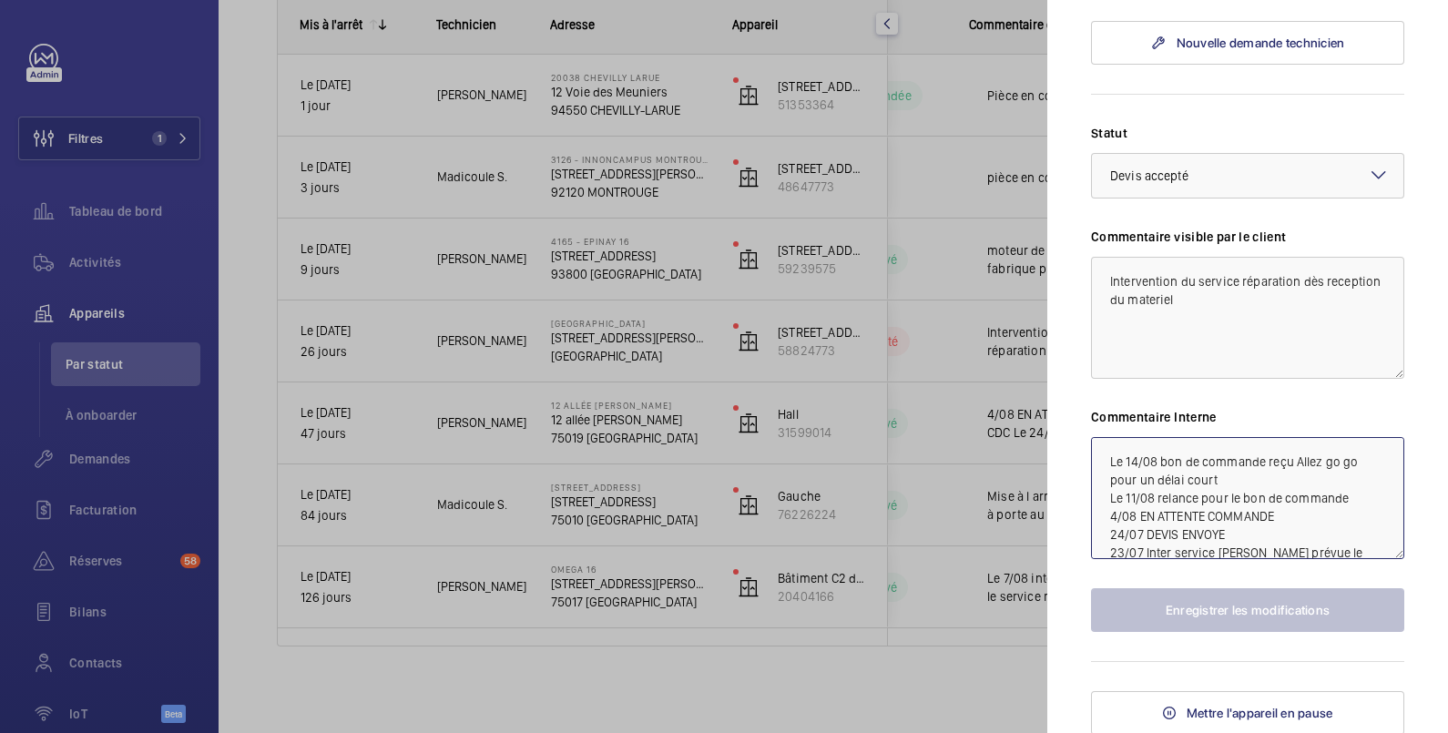
click at [1111, 457] on textarea "Le 14/08 bon de commande reçu Allez go go pour un délai court Le 11/08 relance …" at bounding box center [1247, 498] width 313 height 122
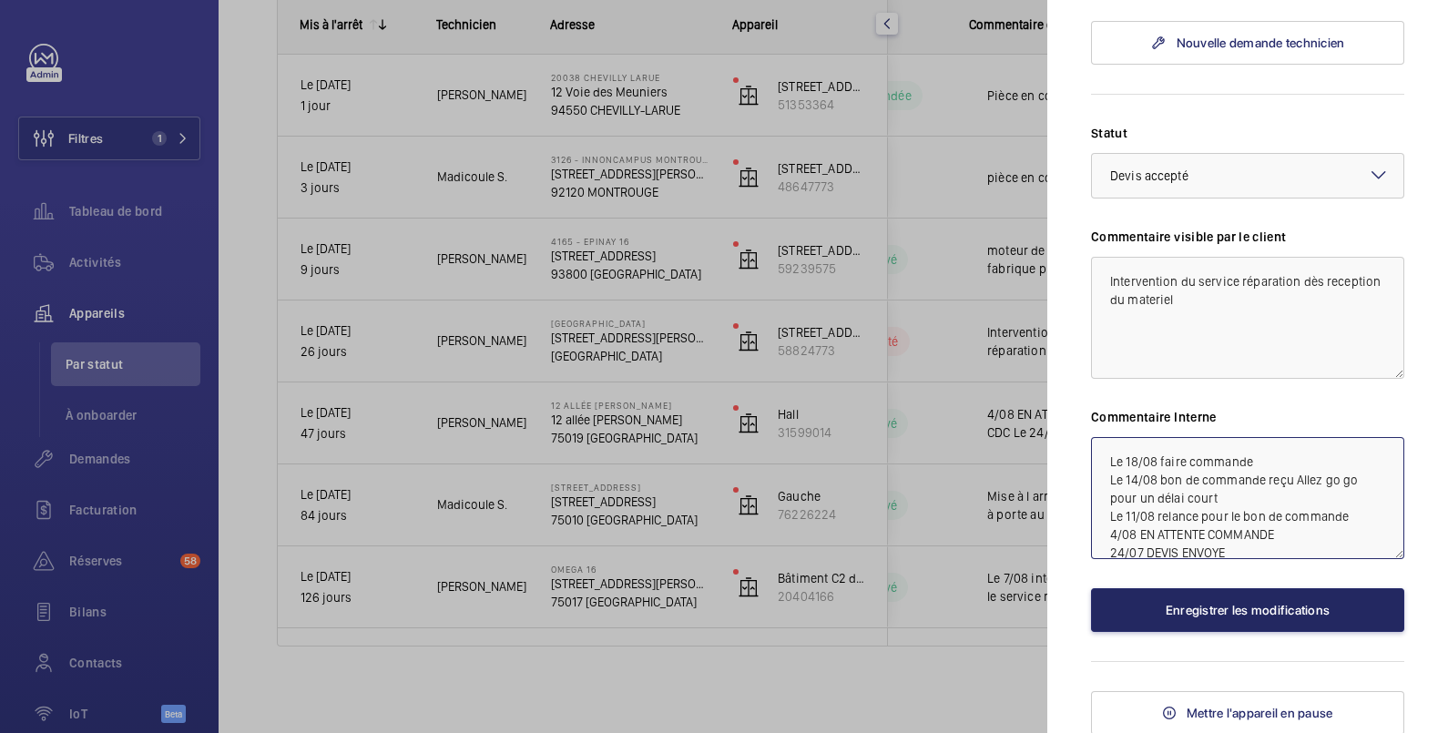
type textarea "Le 18/08 faire commande Le 14/08 bon de commande reçu Allez go go pour un délai…"
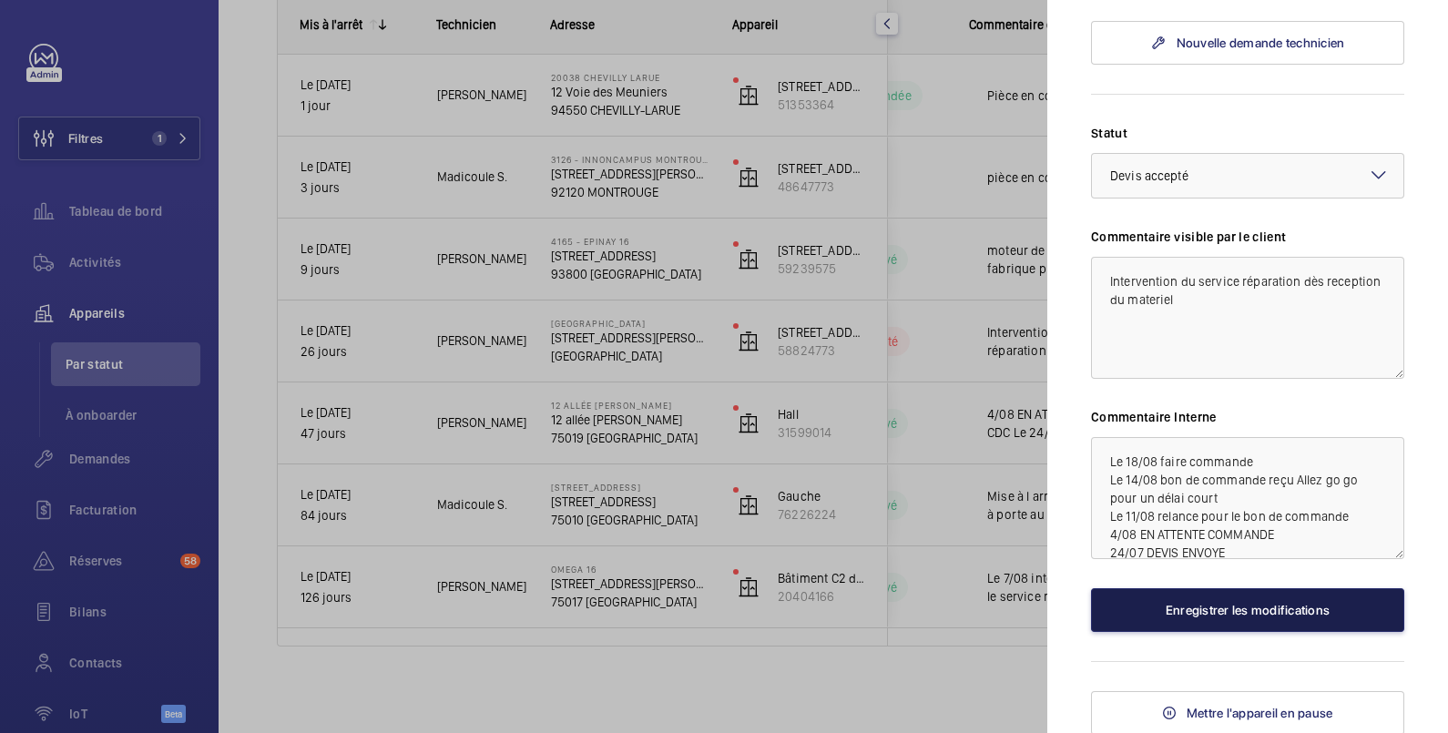
click at [1248, 605] on button "Enregistrer les modifications" at bounding box center [1247, 610] width 313 height 44
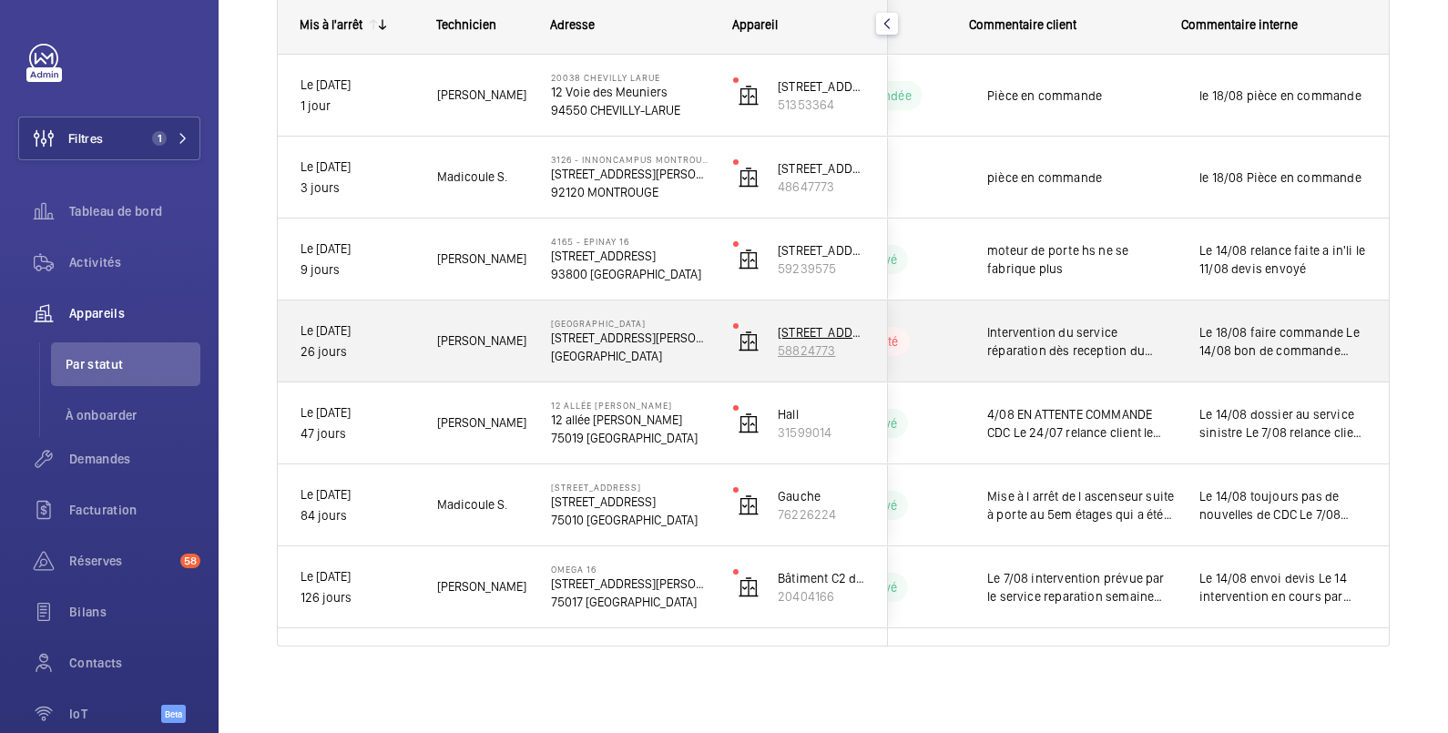
scroll to position [0, 0]
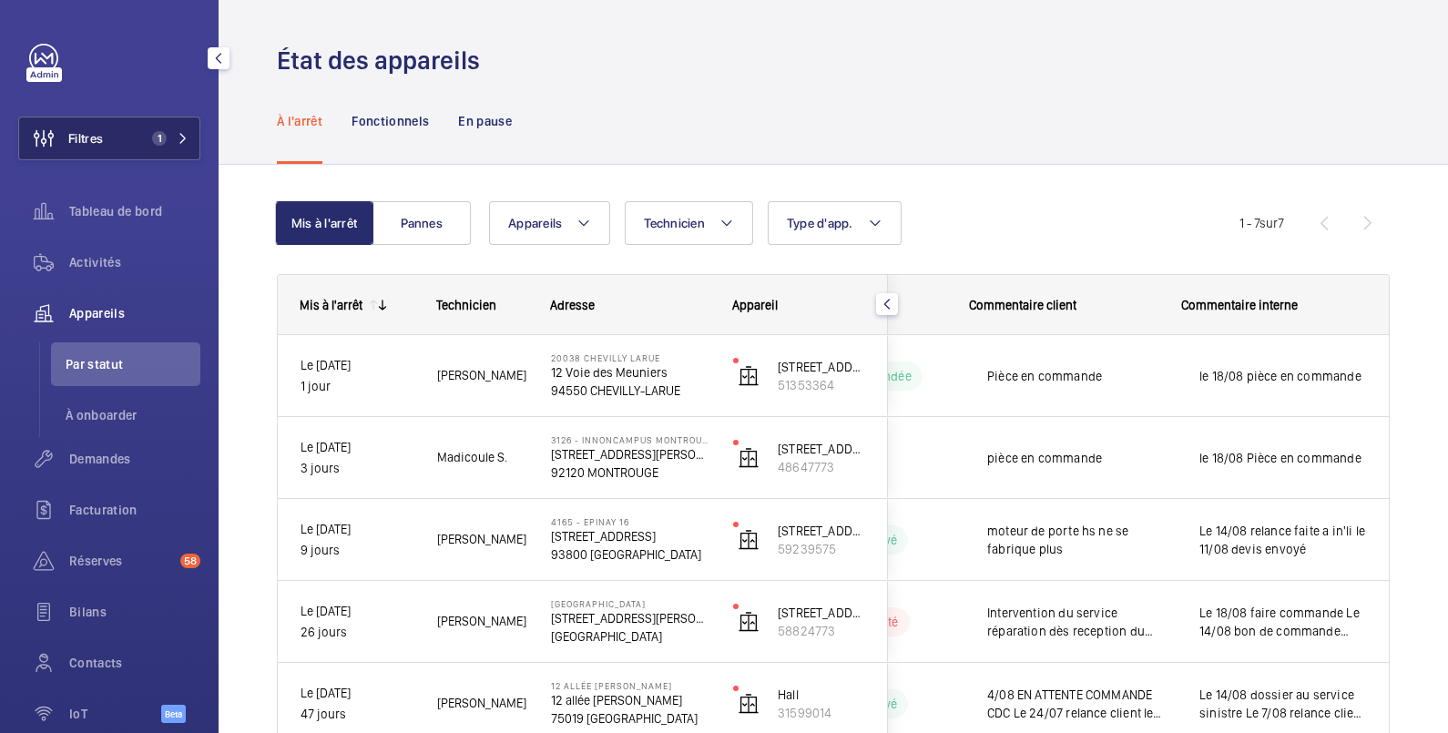
click at [111, 139] on button "Filtres 1" at bounding box center [109, 139] width 182 height 44
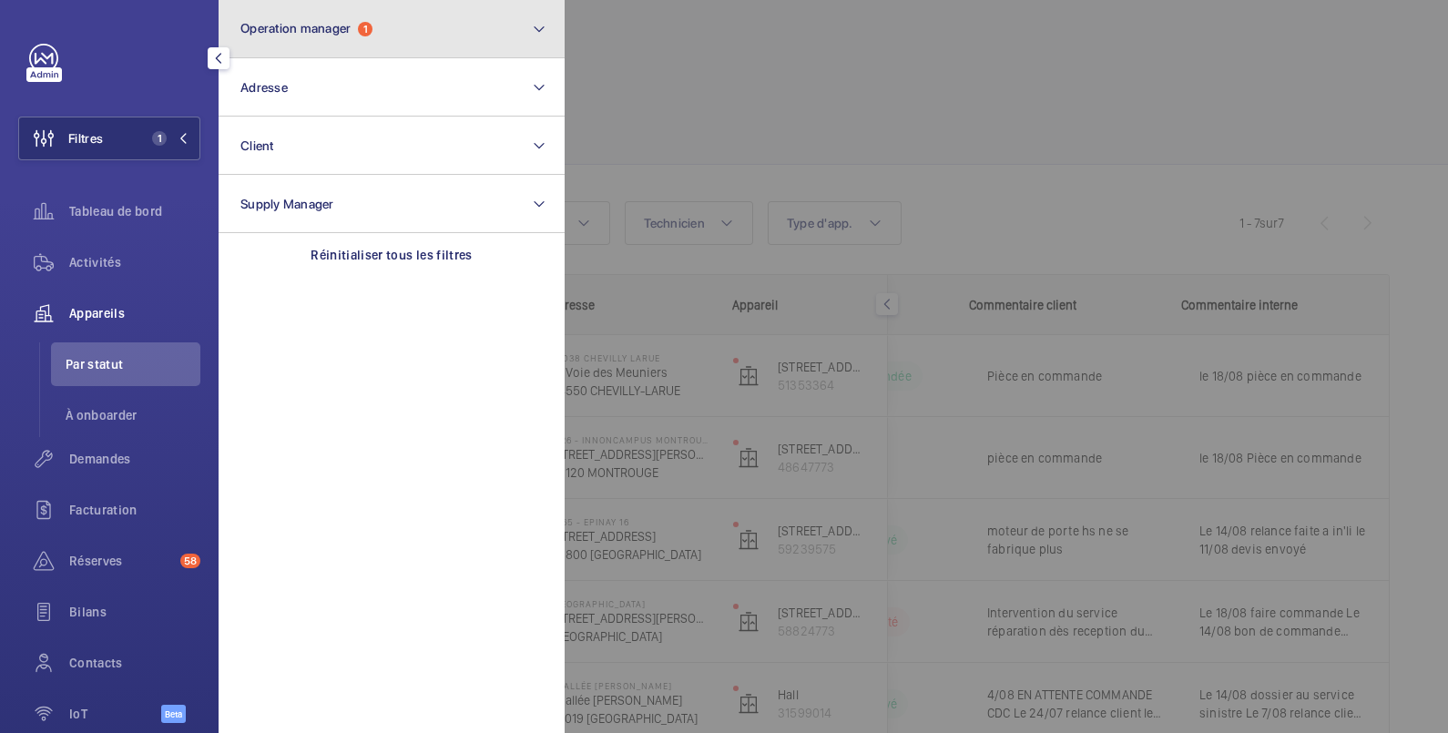
click at [301, 28] on span "Operation manager" at bounding box center [295, 28] width 110 height 15
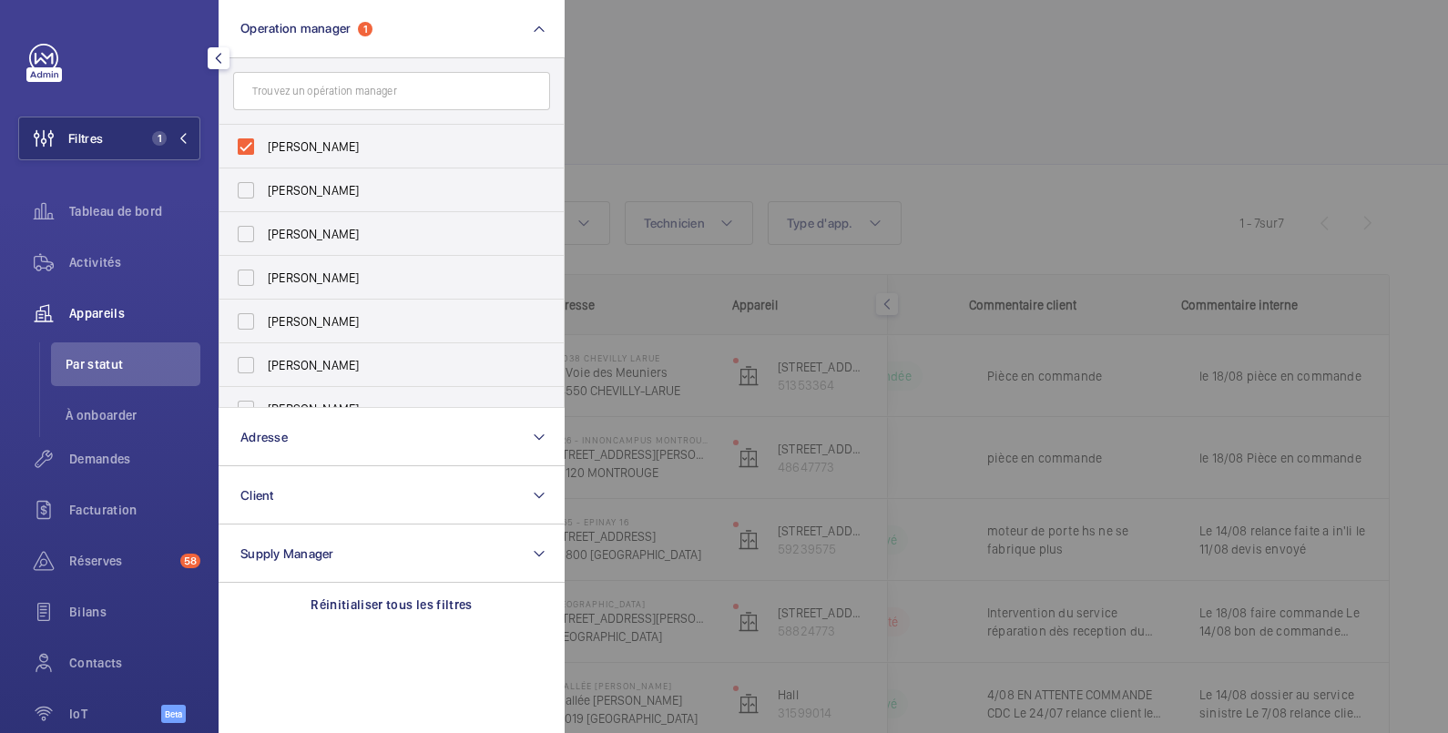
click at [105, 317] on span "Appareils" at bounding box center [134, 313] width 131 height 18
click at [771, 74] on div at bounding box center [1289, 366] width 1448 height 733
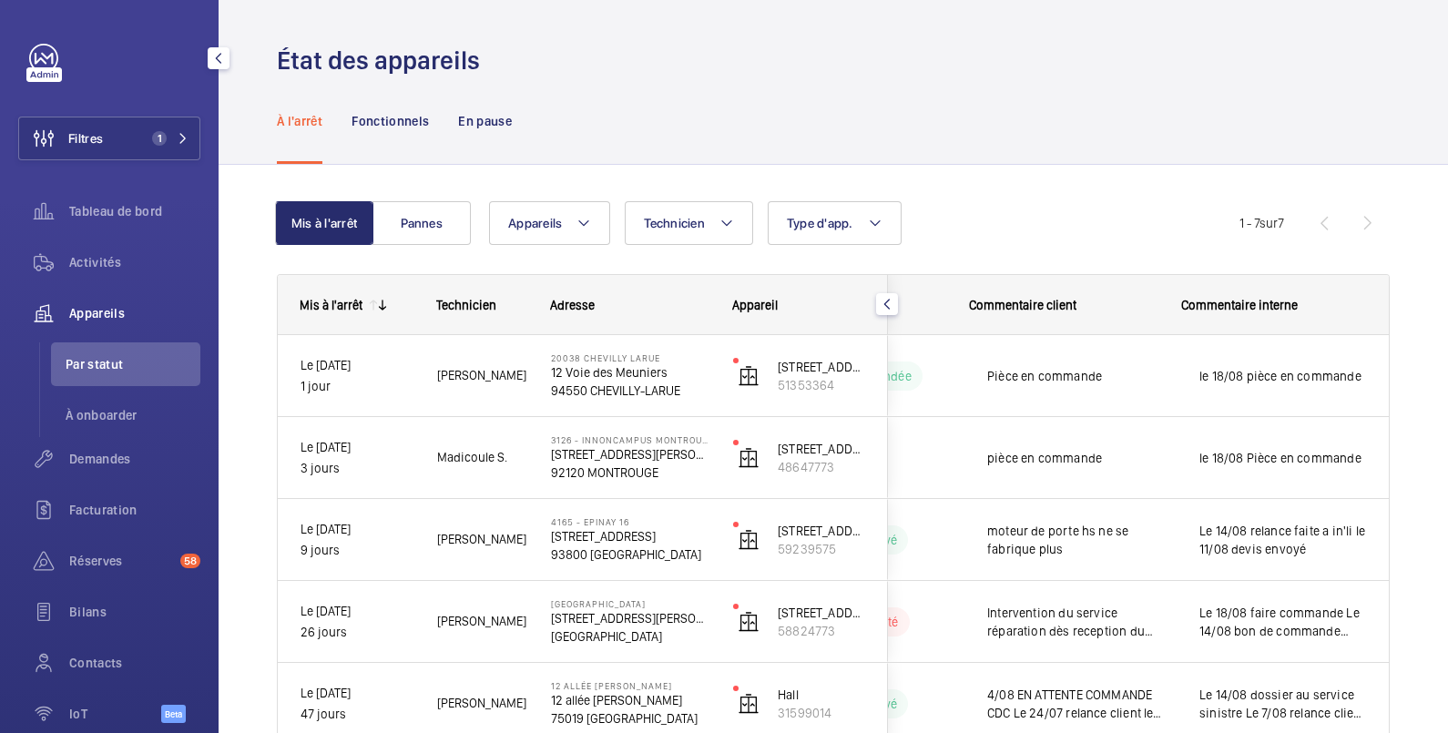
click at [98, 319] on span "Appareils" at bounding box center [134, 313] width 131 height 18
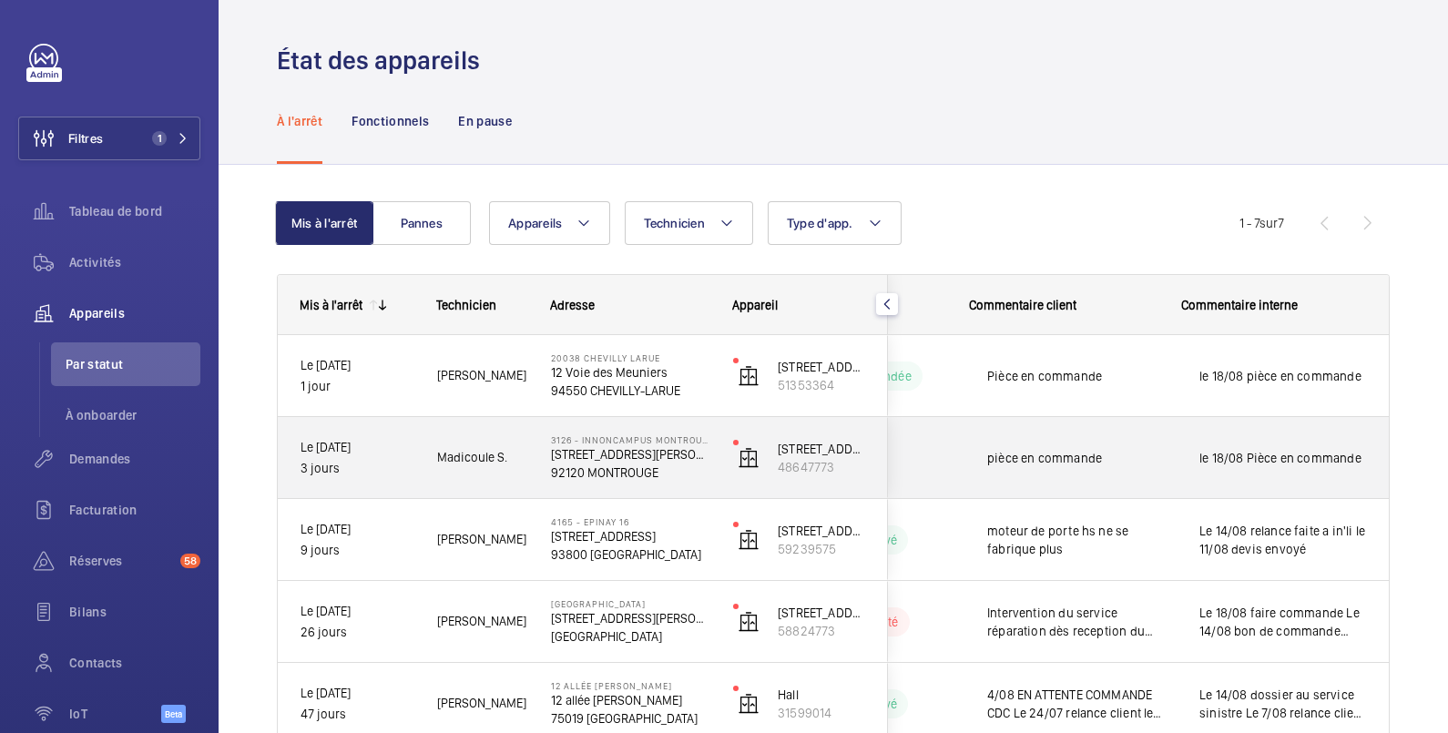
click at [1342, 452] on span "le 18/08 Pièce en commande" at bounding box center [1283, 458] width 167 height 18
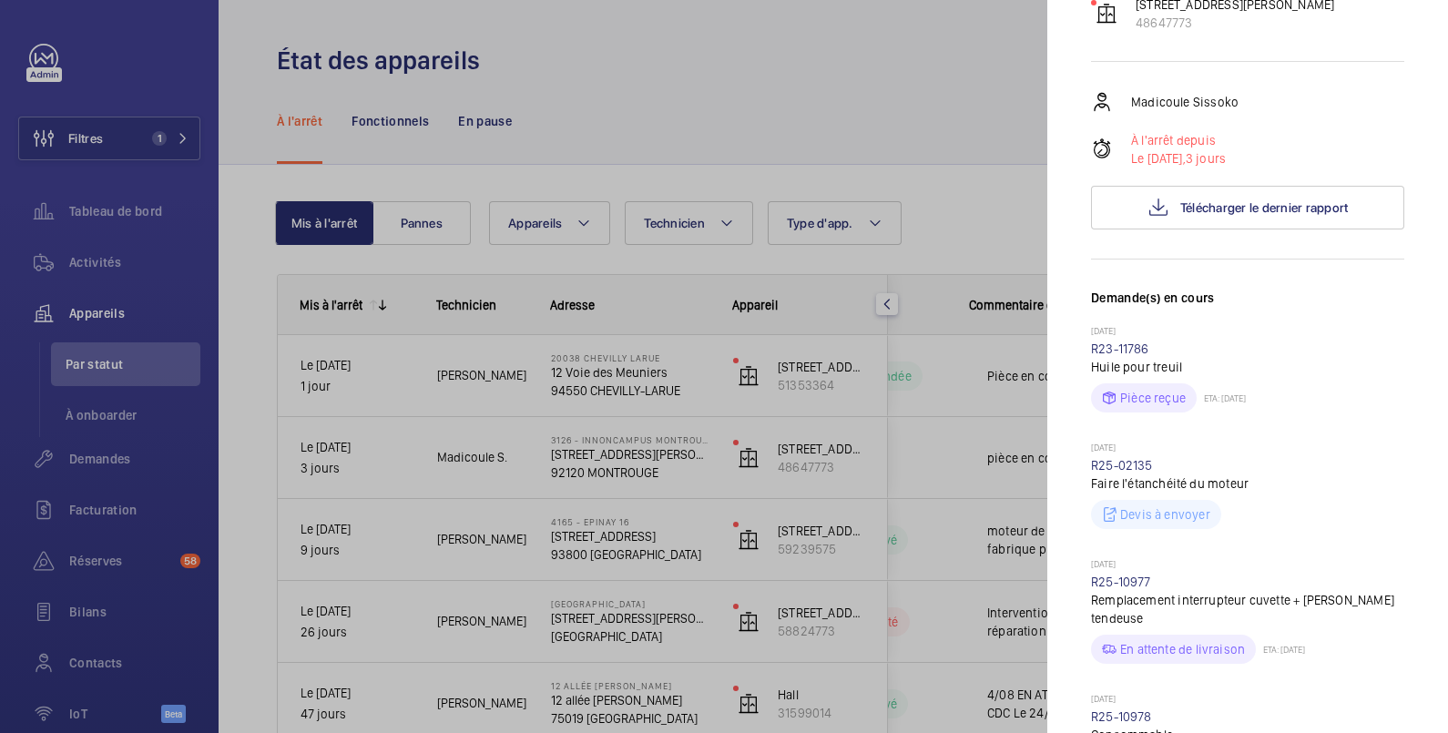
scroll to position [607, 0]
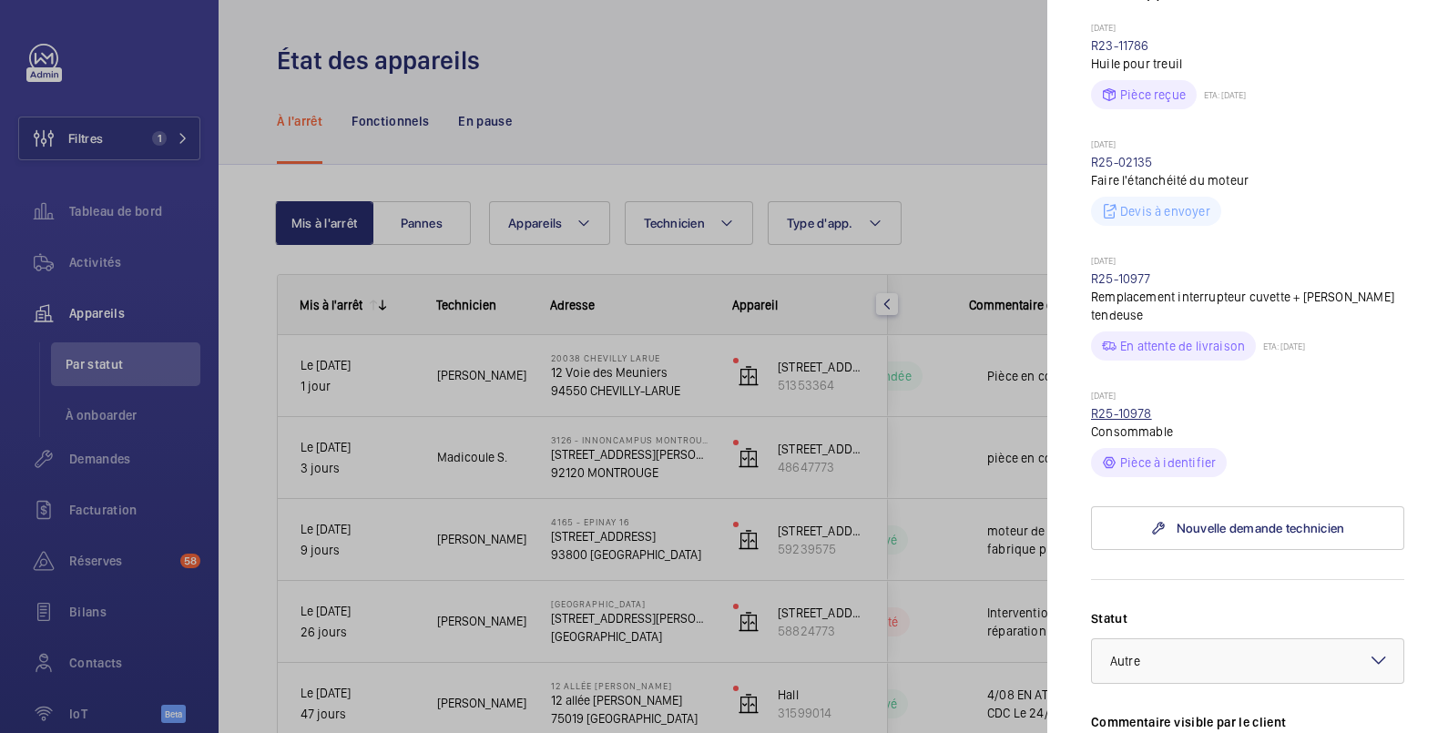
click at [1139, 421] on link "R25-10978" at bounding box center [1121, 413] width 61 height 15
